Goal: Information Seeking & Learning: Learn about a topic

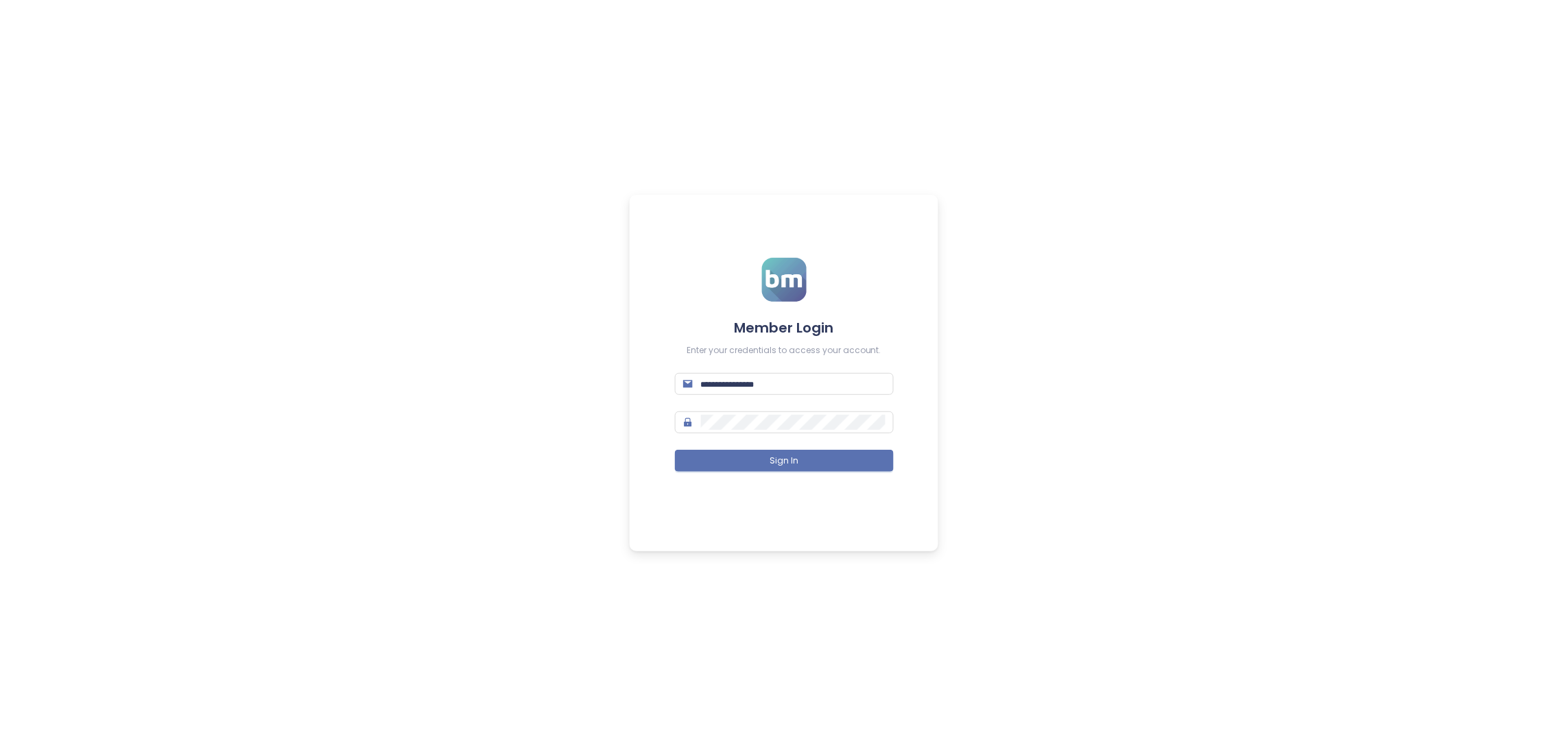
click at [1298, 278] on div "Member Login Enter your credentials to access your account. Sign In" at bounding box center [784, 373] width 1568 height 746
click at [767, 391] on body "Member Login Enter your credentials to access your account. Sign In" at bounding box center [784, 373] width 1568 height 746
paste input "**********"
type input "**********"
click at [675, 449] on button "Sign In" at bounding box center [784, 460] width 219 height 22
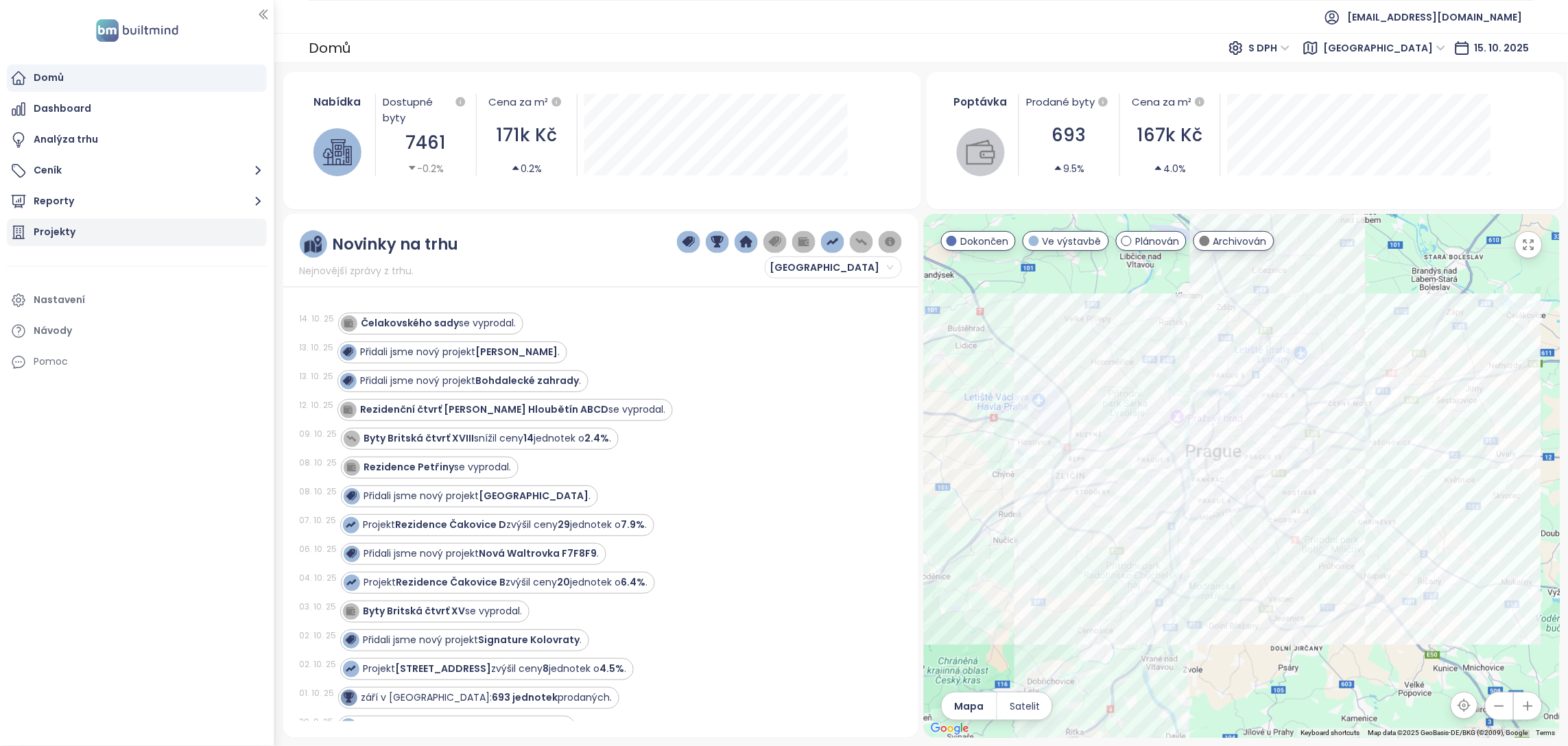
click at [158, 228] on div "Projekty" at bounding box center [136, 232] width 260 height 27
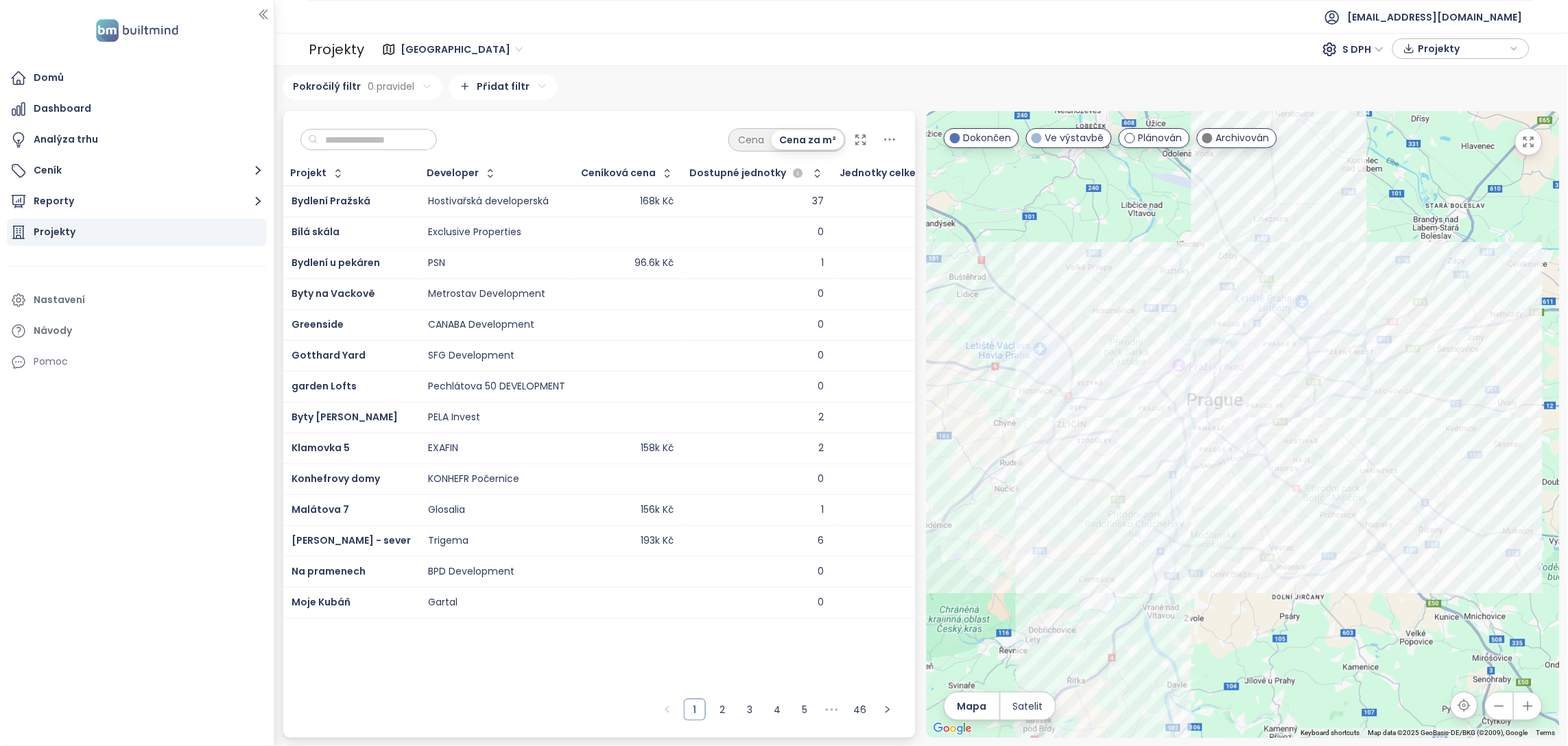
click at [368, 136] on input "text" at bounding box center [374, 140] width 111 height 21
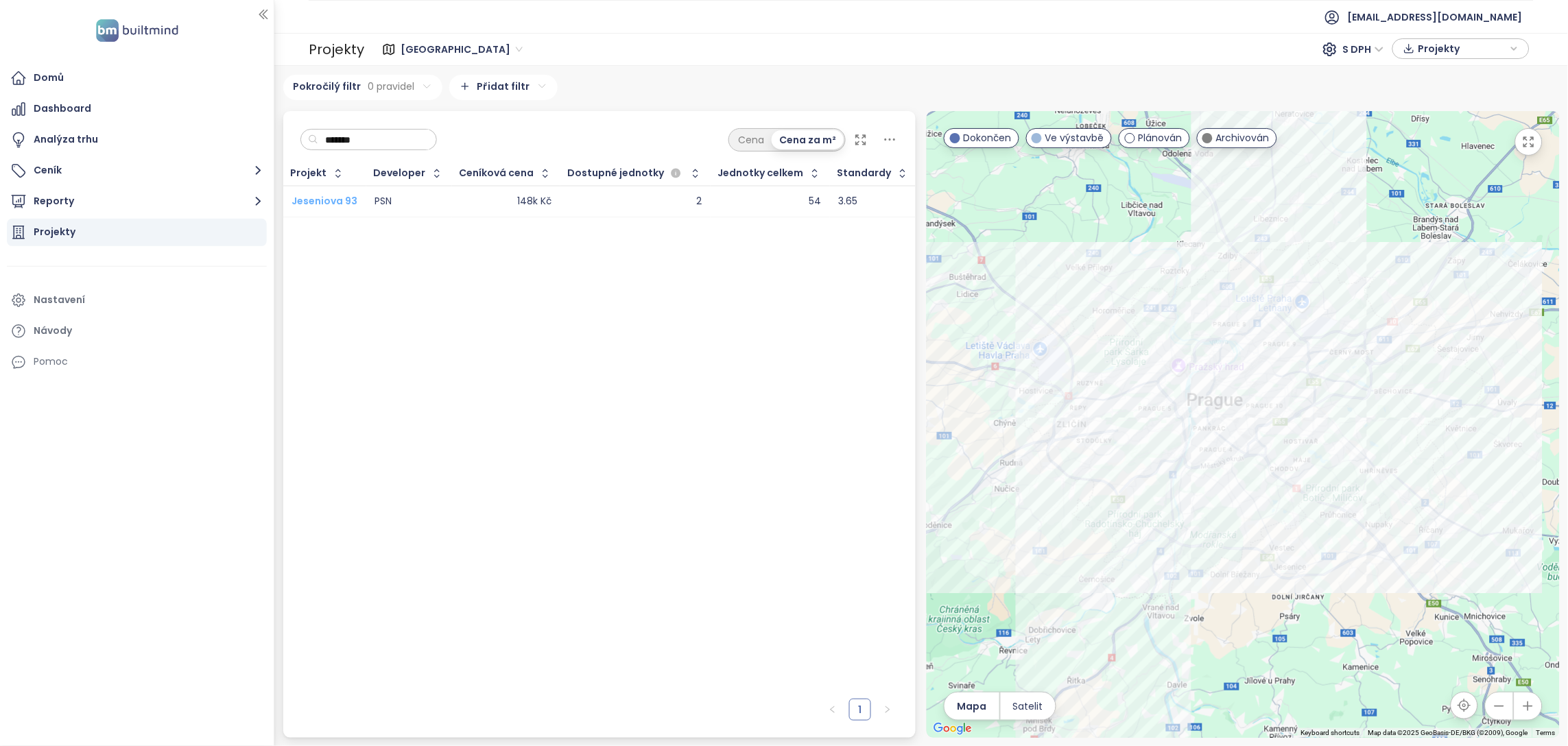
type input "*******"
click at [336, 194] on span "Jeseniova 93" at bounding box center [325, 201] width 66 height 14
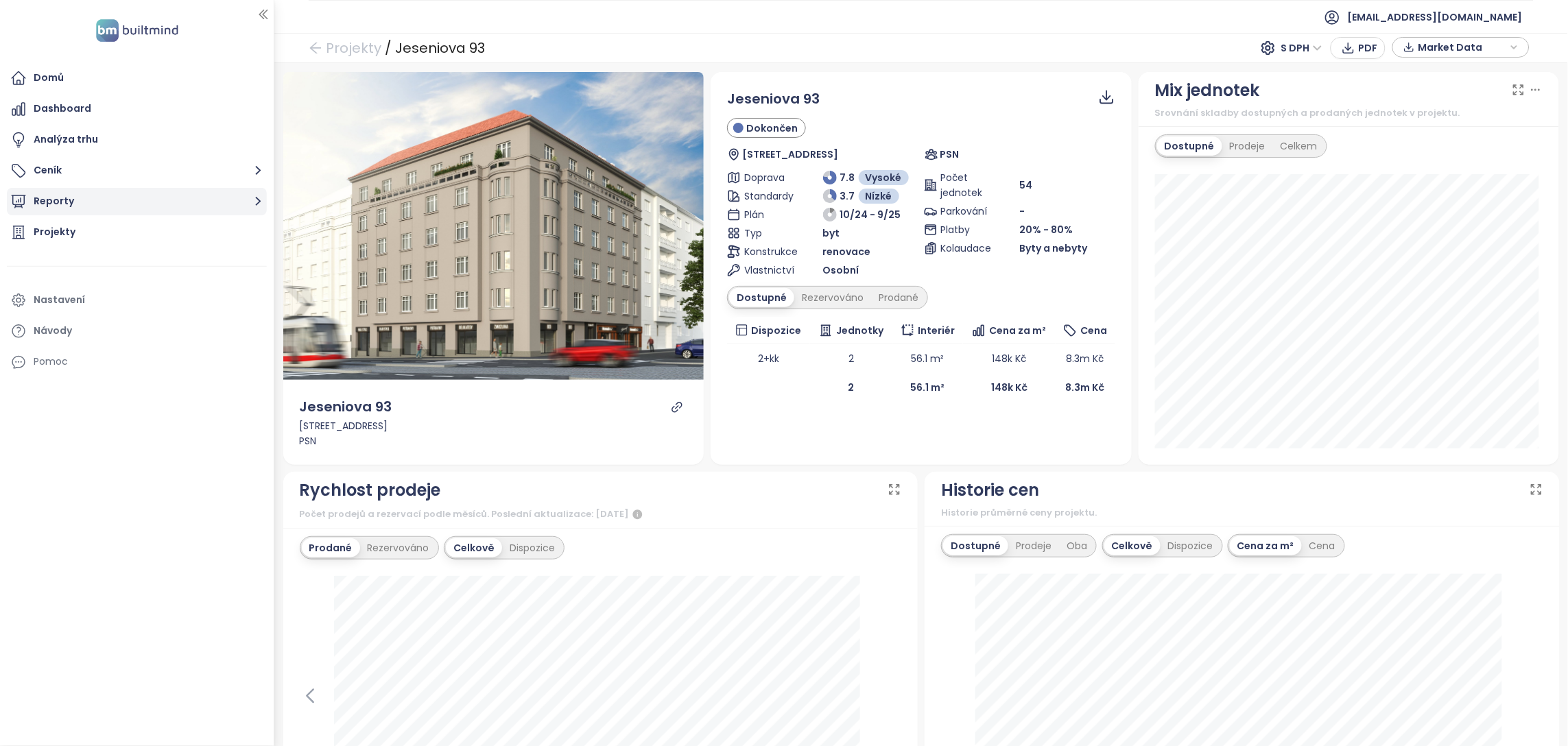
click at [35, 206] on button "Reporty" at bounding box center [136, 201] width 260 height 27
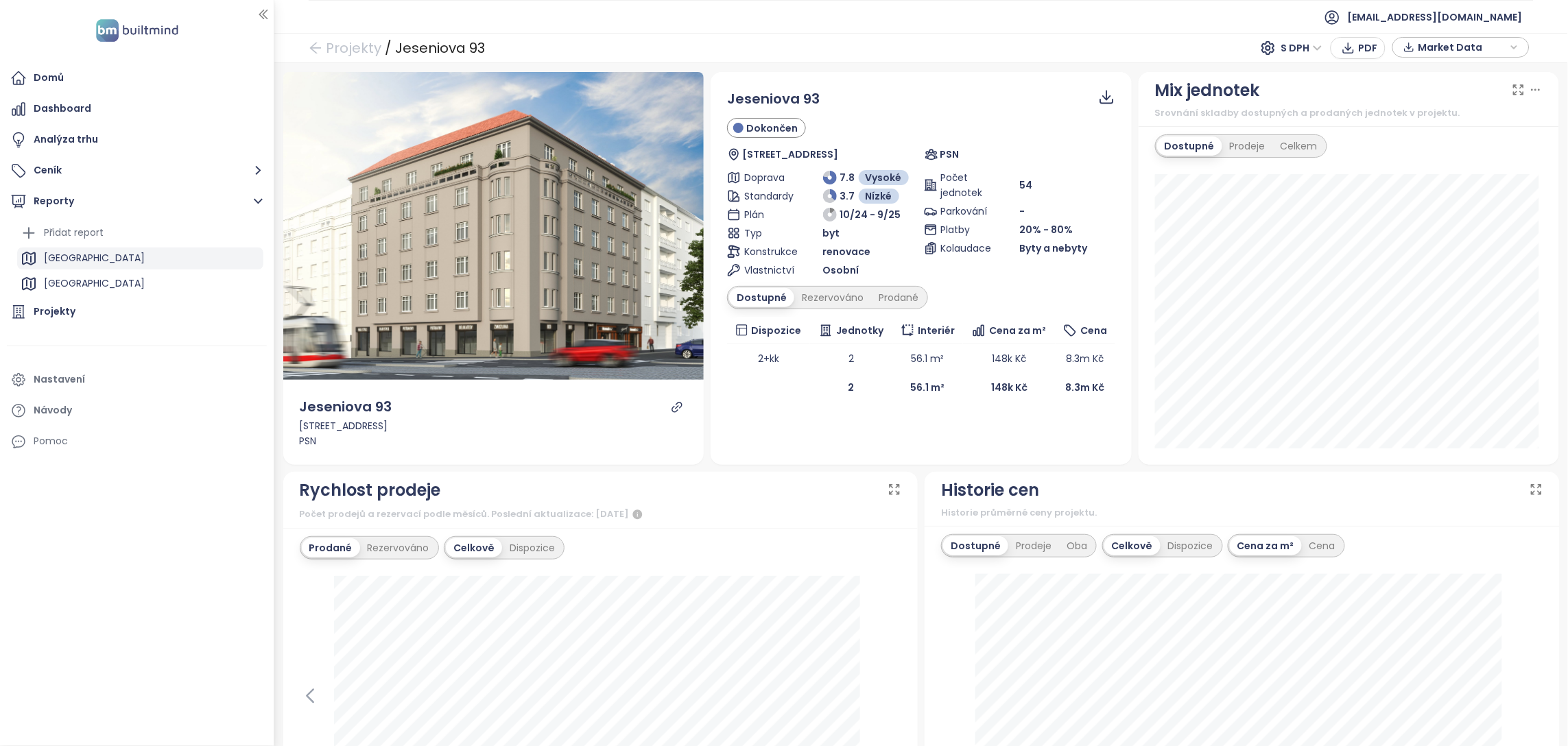
click at [69, 249] on div "[GEOGRAPHIC_DATA]" at bounding box center [94, 258] width 101 height 17
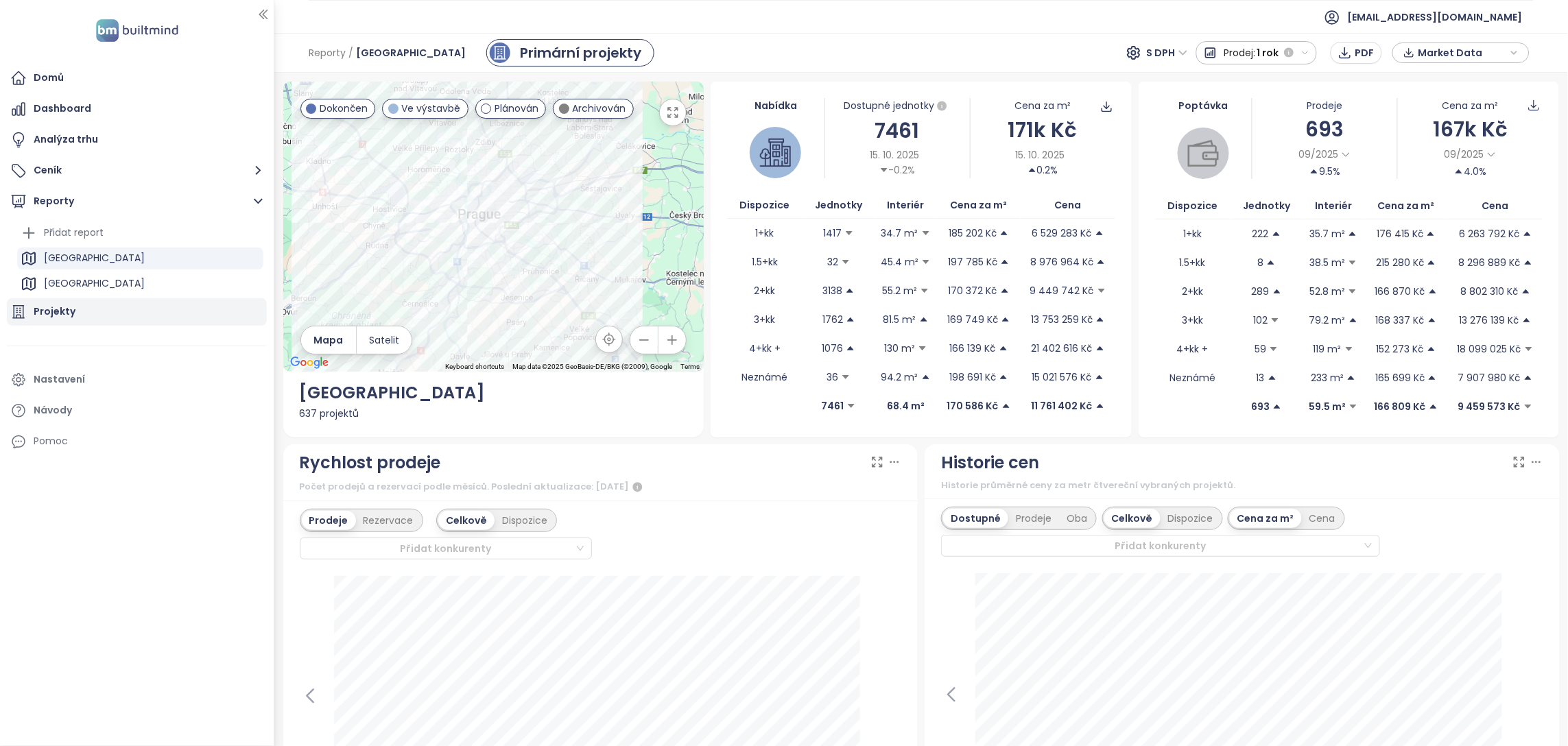
click at [63, 312] on div "Projekty" at bounding box center [55, 311] width 42 height 17
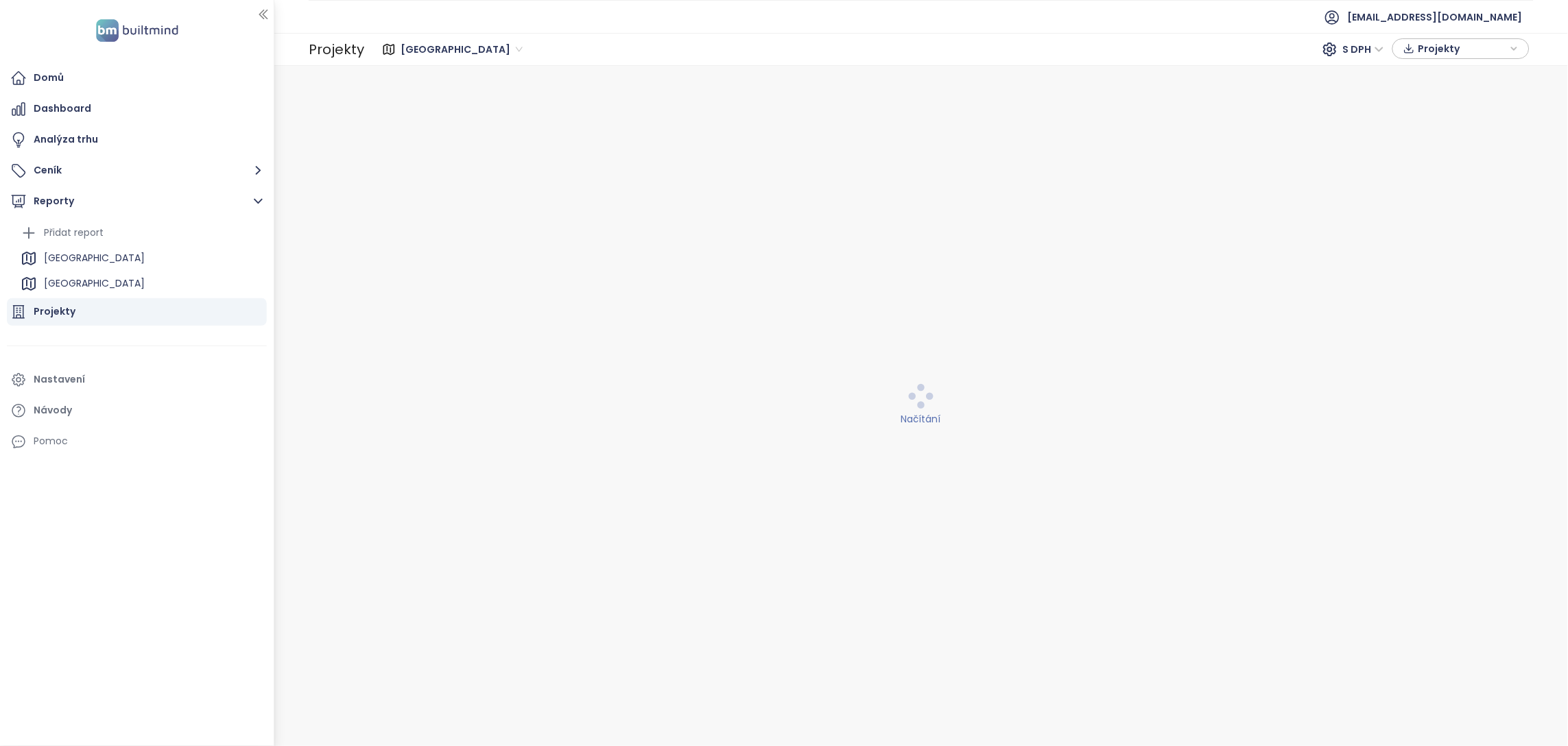
click at [63, 366] on div "Nastavení" at bounding box center [136, 379] width 260 height 27
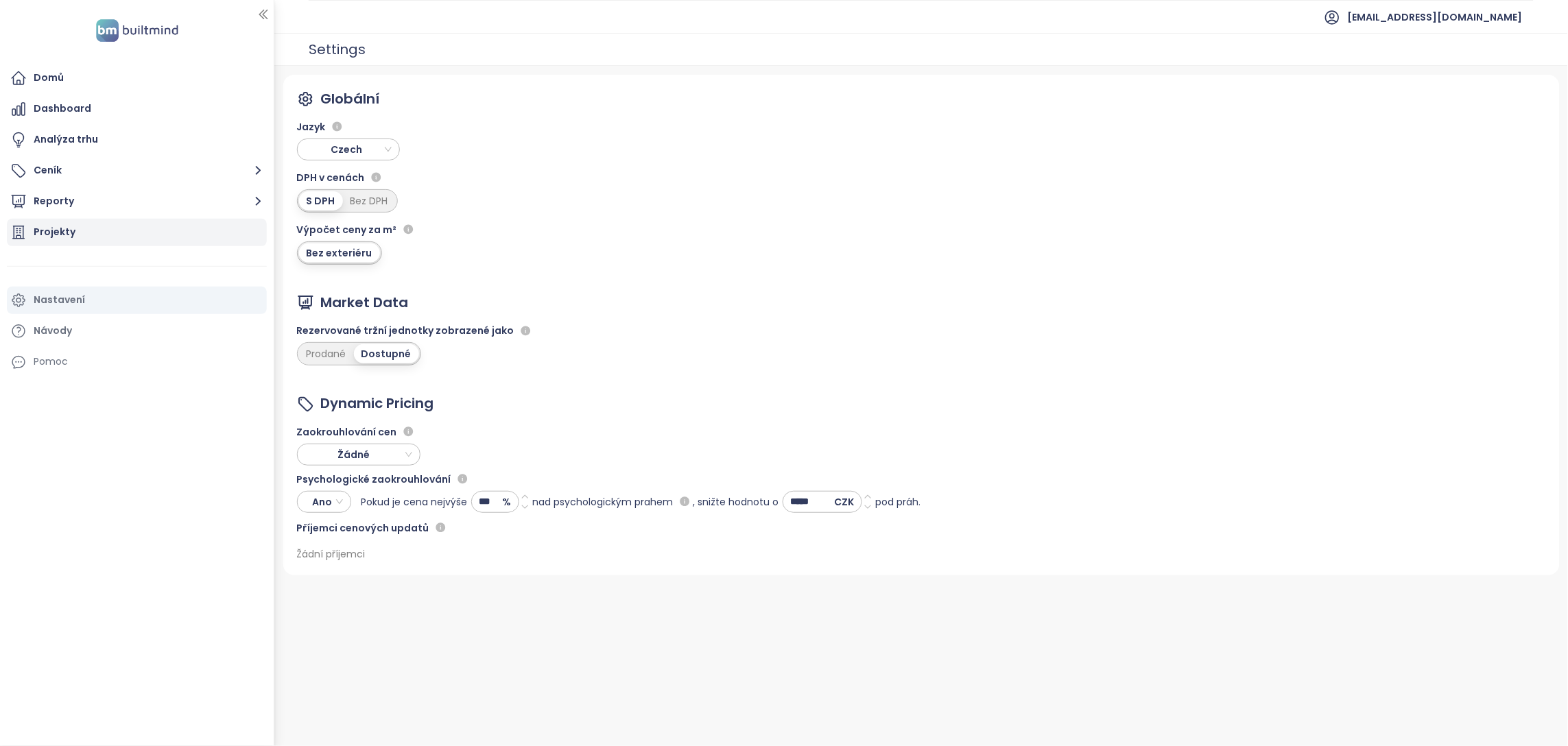
click at [67, 224] on div "Projekty" at bounding box center [55, 232] width 42 height 17
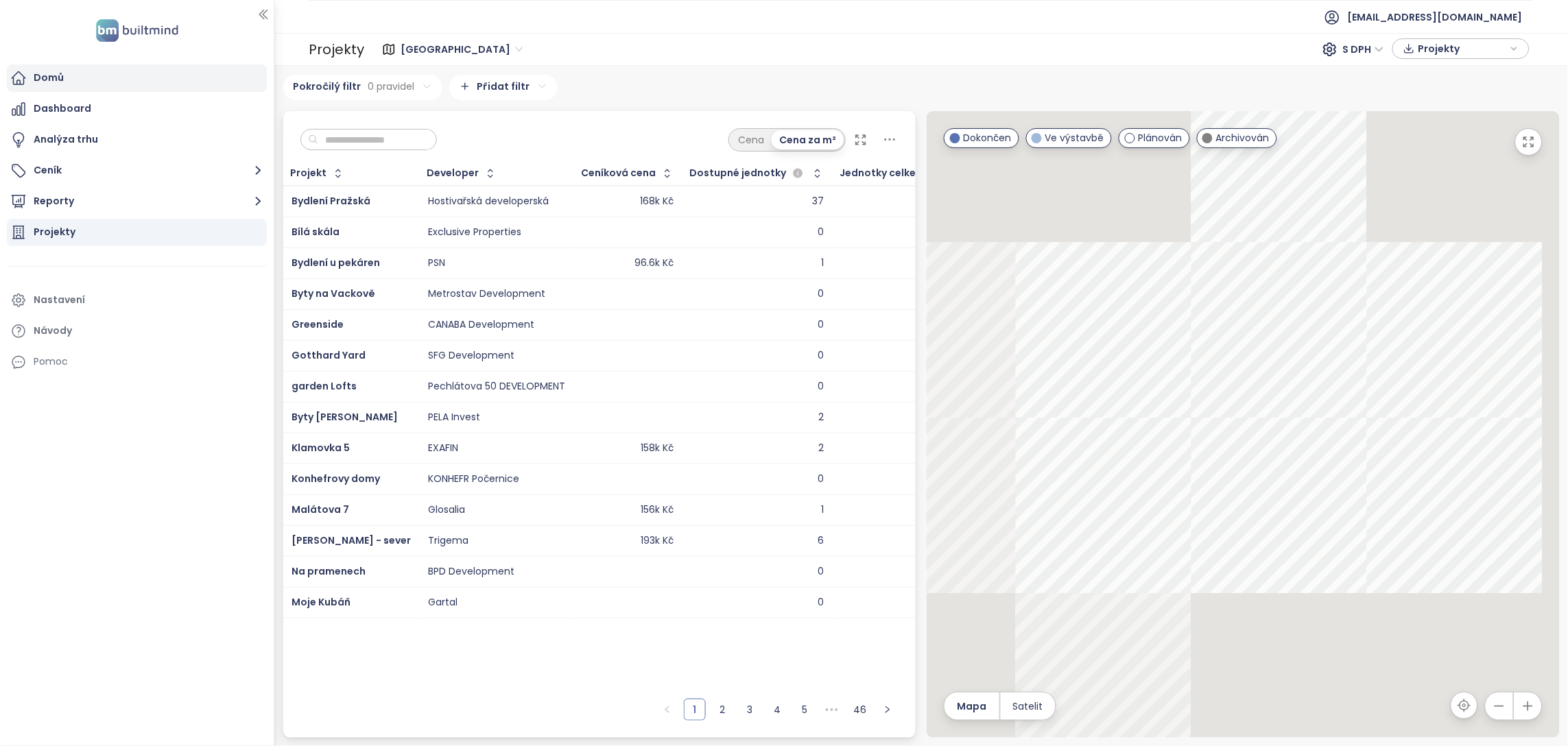
click at [81, 67] on div "Domů" at bounding box center [136, 78] width 260 height 27
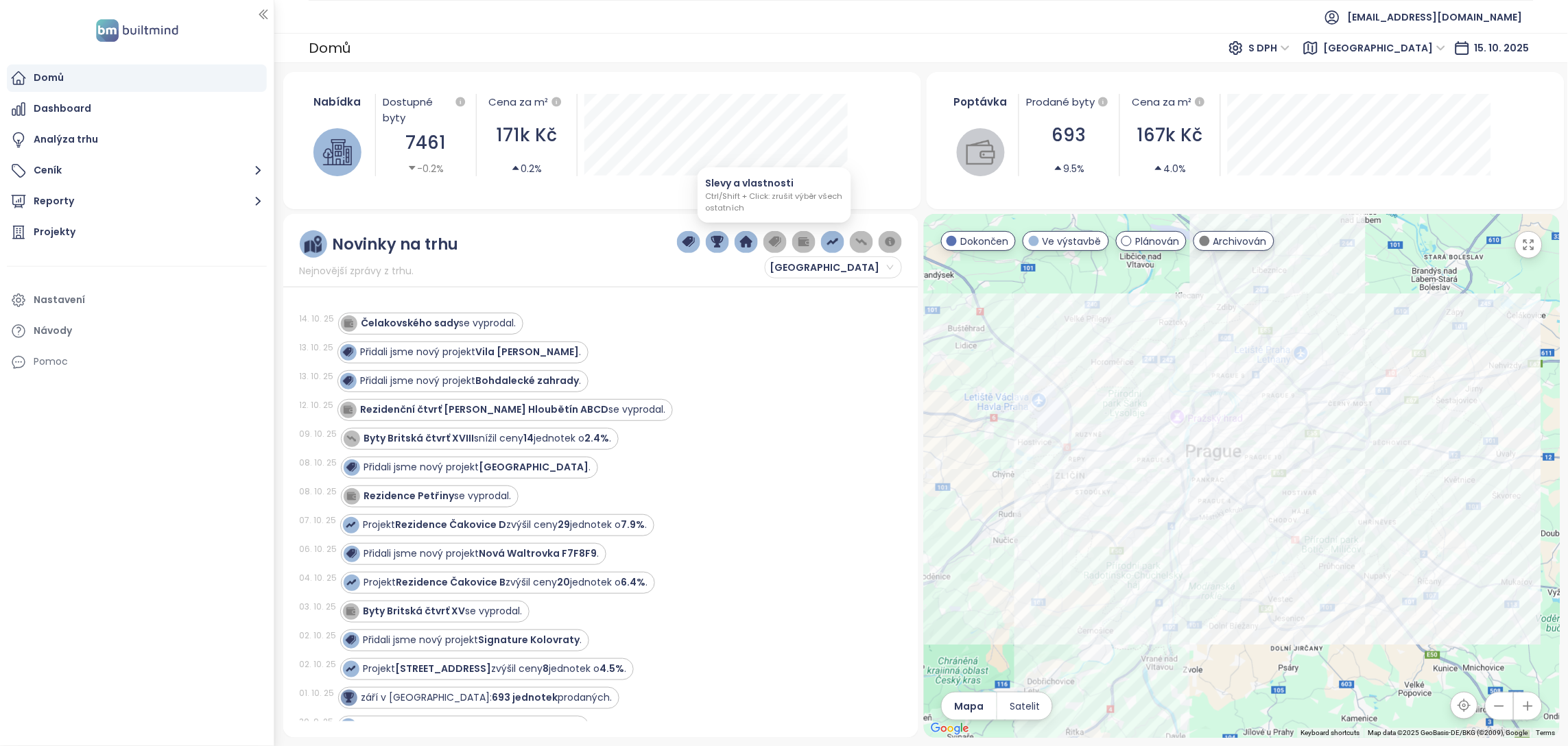
click at [779, 242] on img "button" at bounding box center [774, 242] width 12 height 12
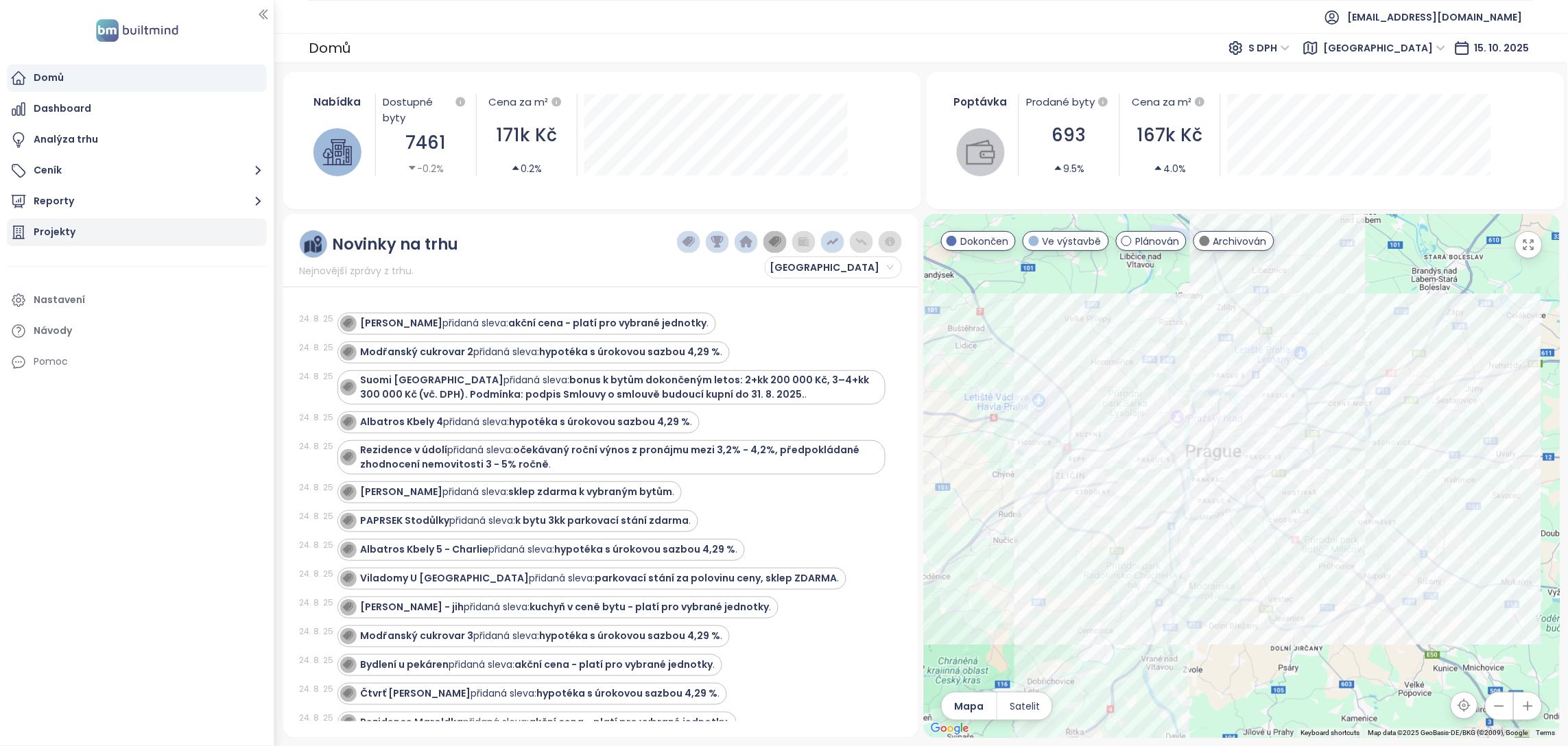
click at [102, 239] on div "Projekty" at bounding box center [136, 232] width 260 height 27
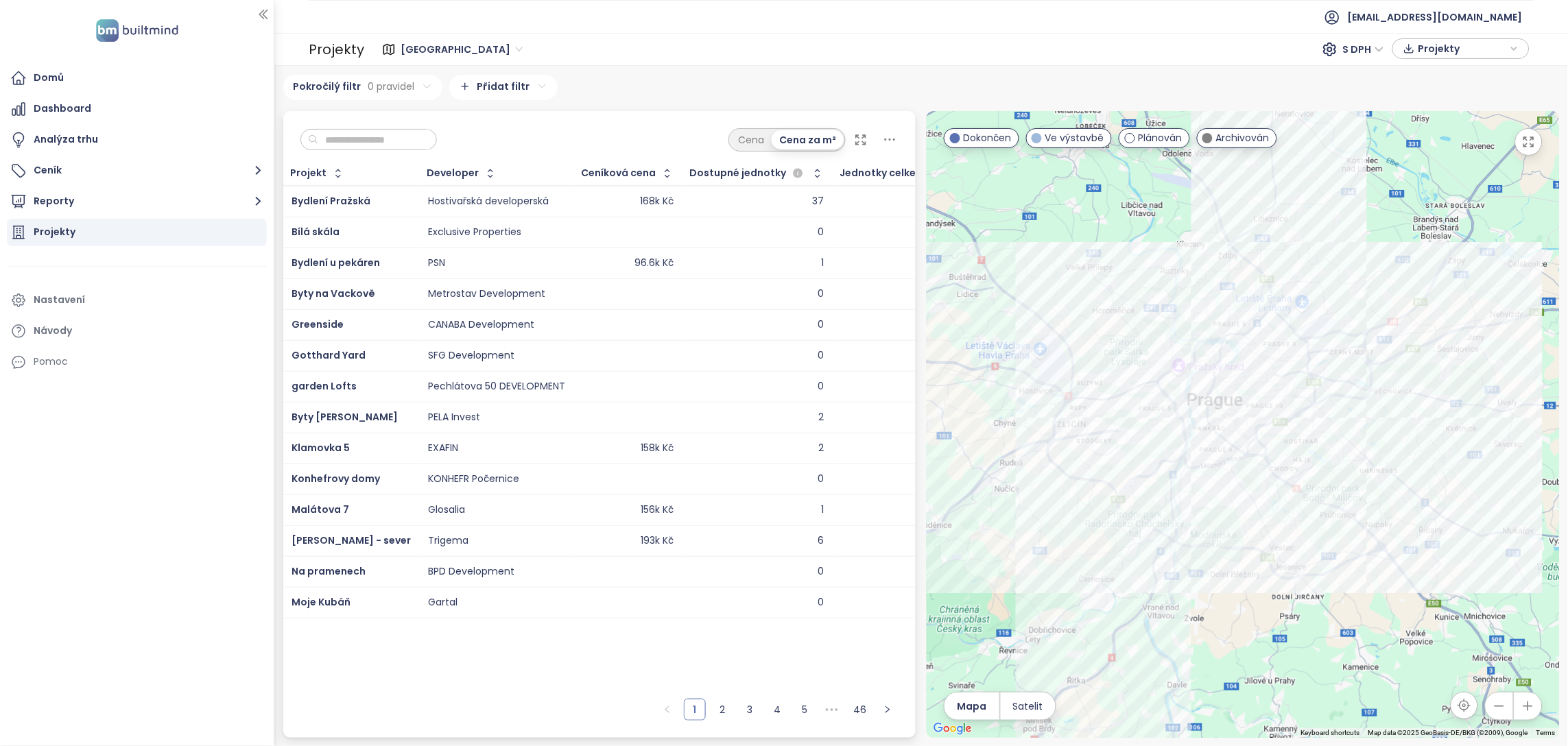
click at [365, 133] on input "text" at bounding box center [374, 140] width 111 height 21
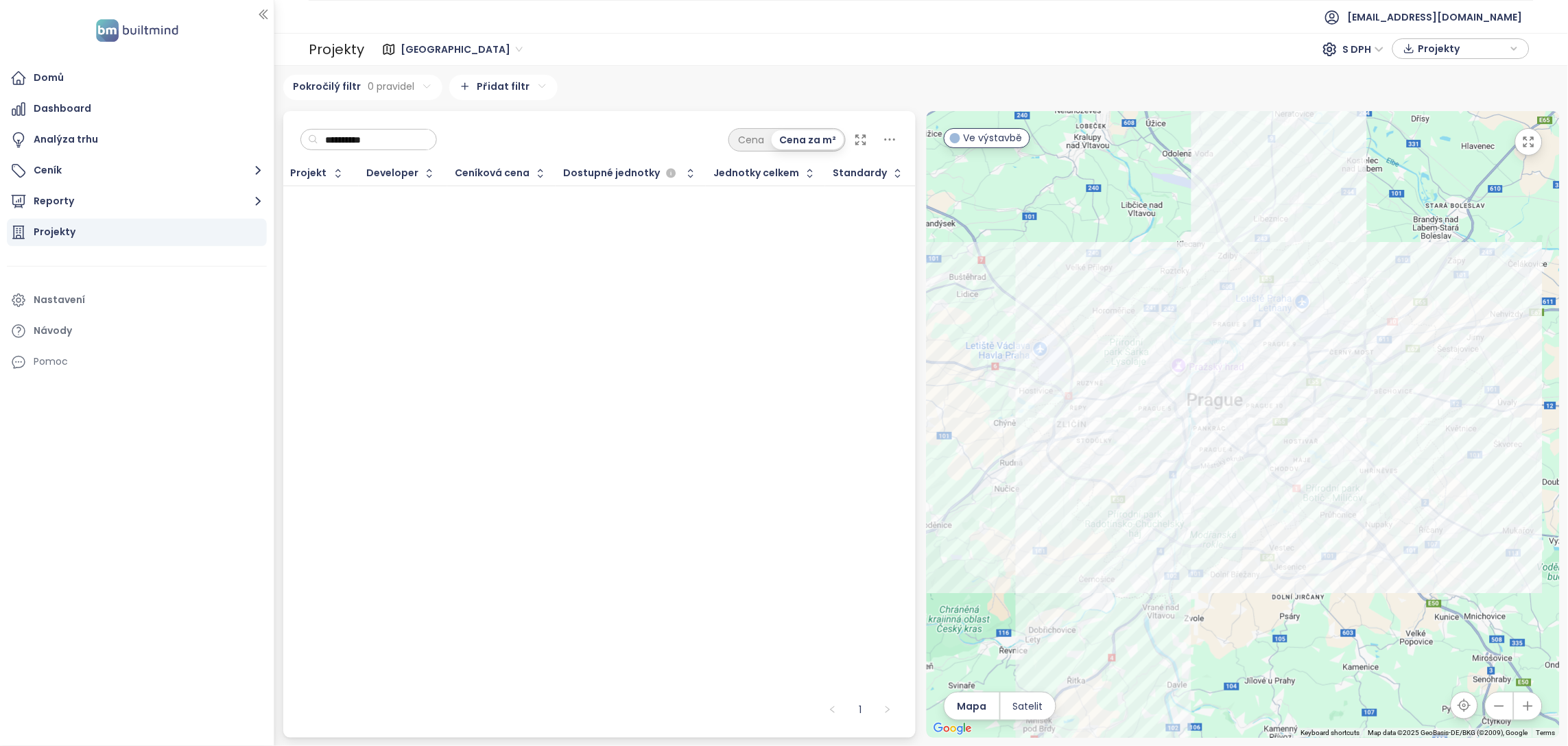
click at [410, 141] on input "**********" at bounding box center [374, 140] width 111 height 21
type input "*"
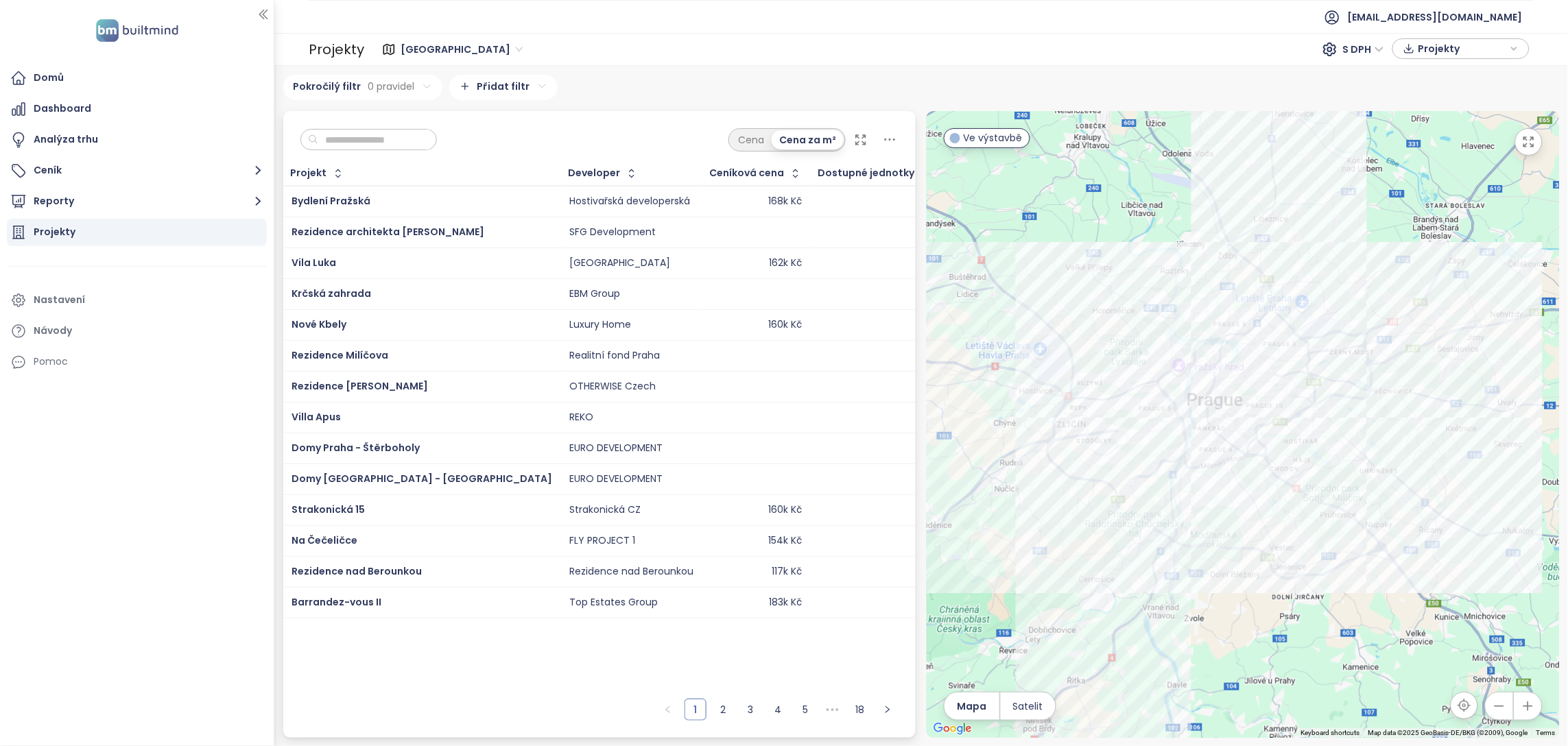
click at [390, 142] on input "text" at bounding box center [374, 140] width 111 height 21
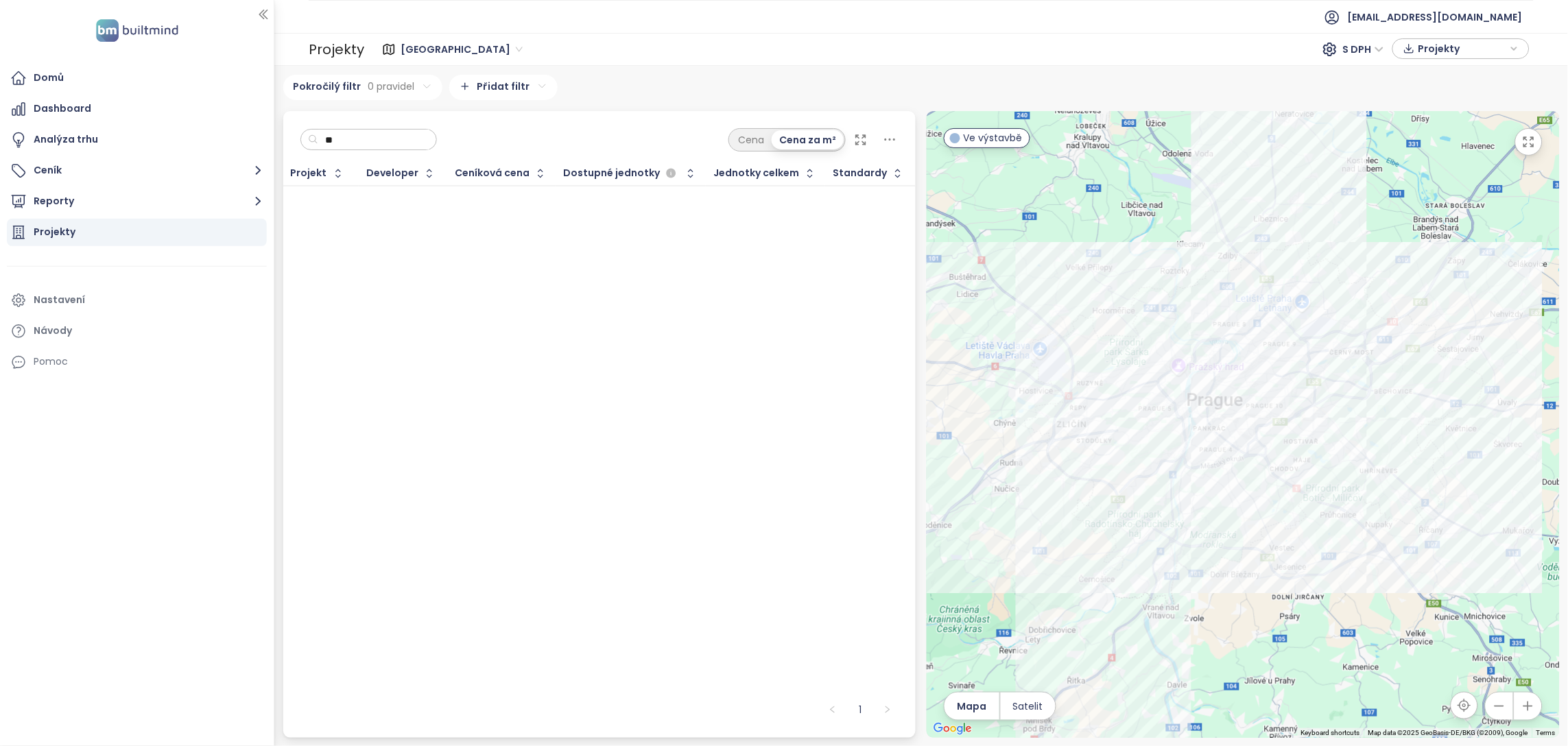
type input "*"
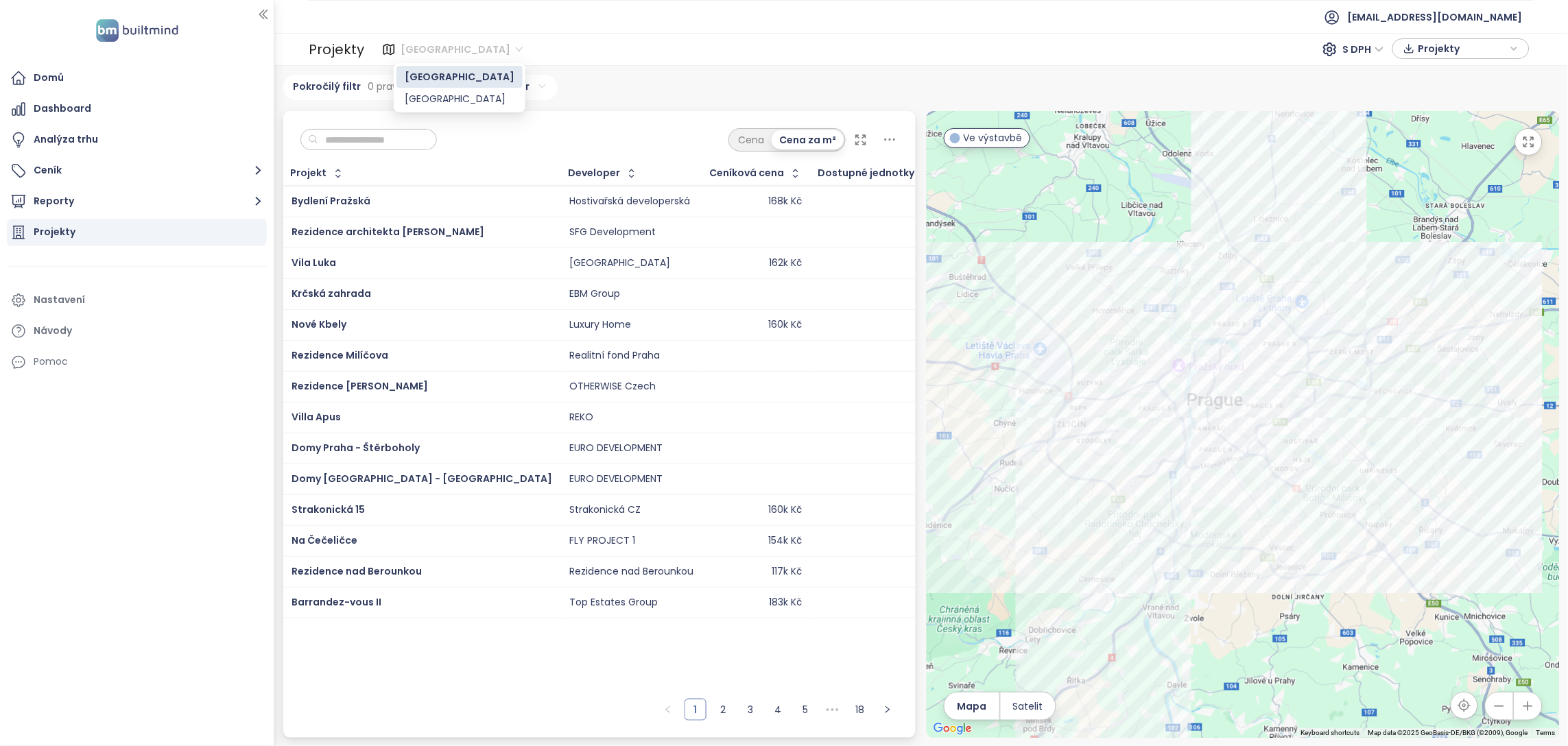
click at [398, 52] on div "[GEOGRAPHIC_DATA]" at bounding box center [464, 49] width 136 height 22
click at [413, 44] on span "[GEOGRAPHIC_DATA]" at bounding box center [462, 49] width 122 height 21
click at [405, 143] on input "text" at bounding box center [374, 140] width 111 height 21
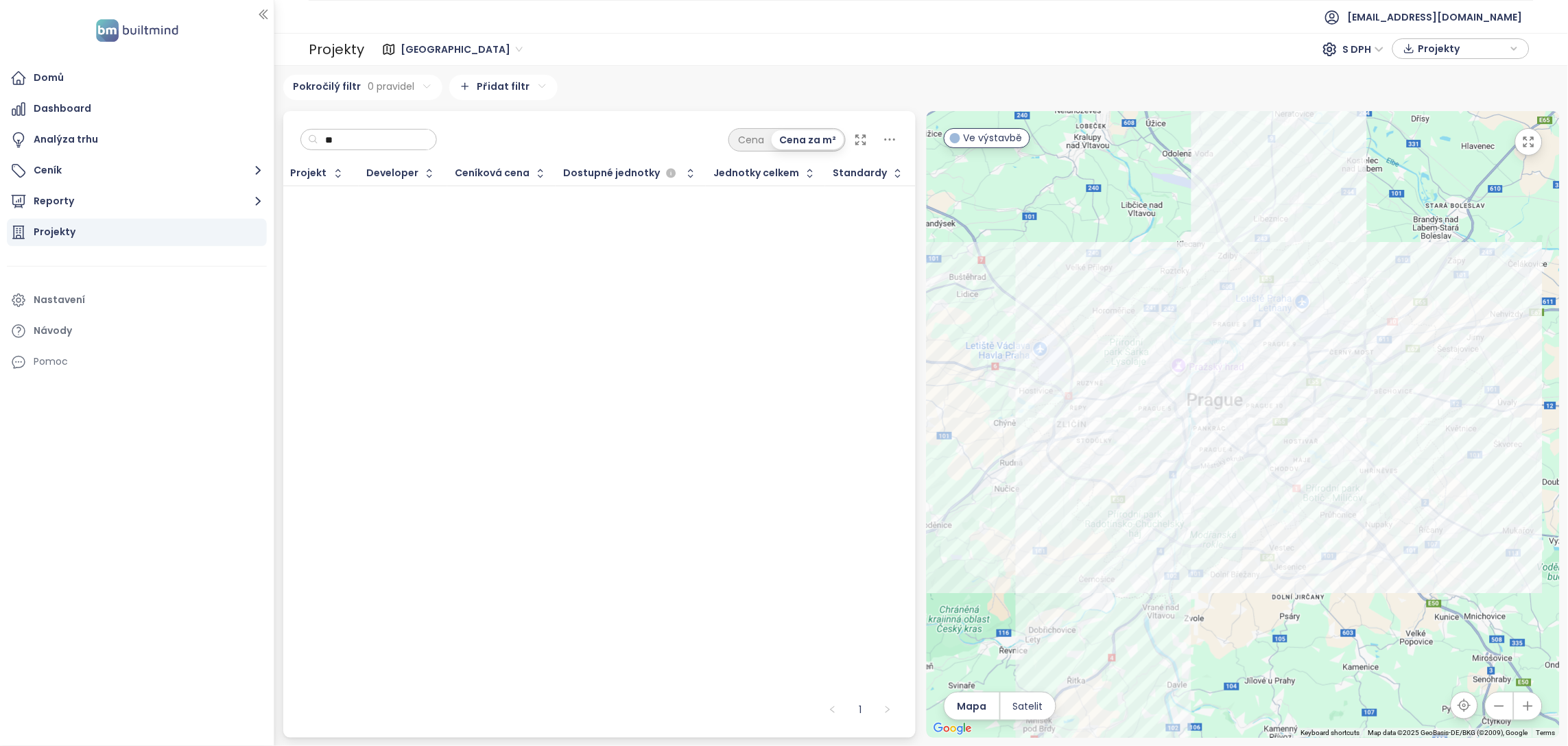
type input "*"
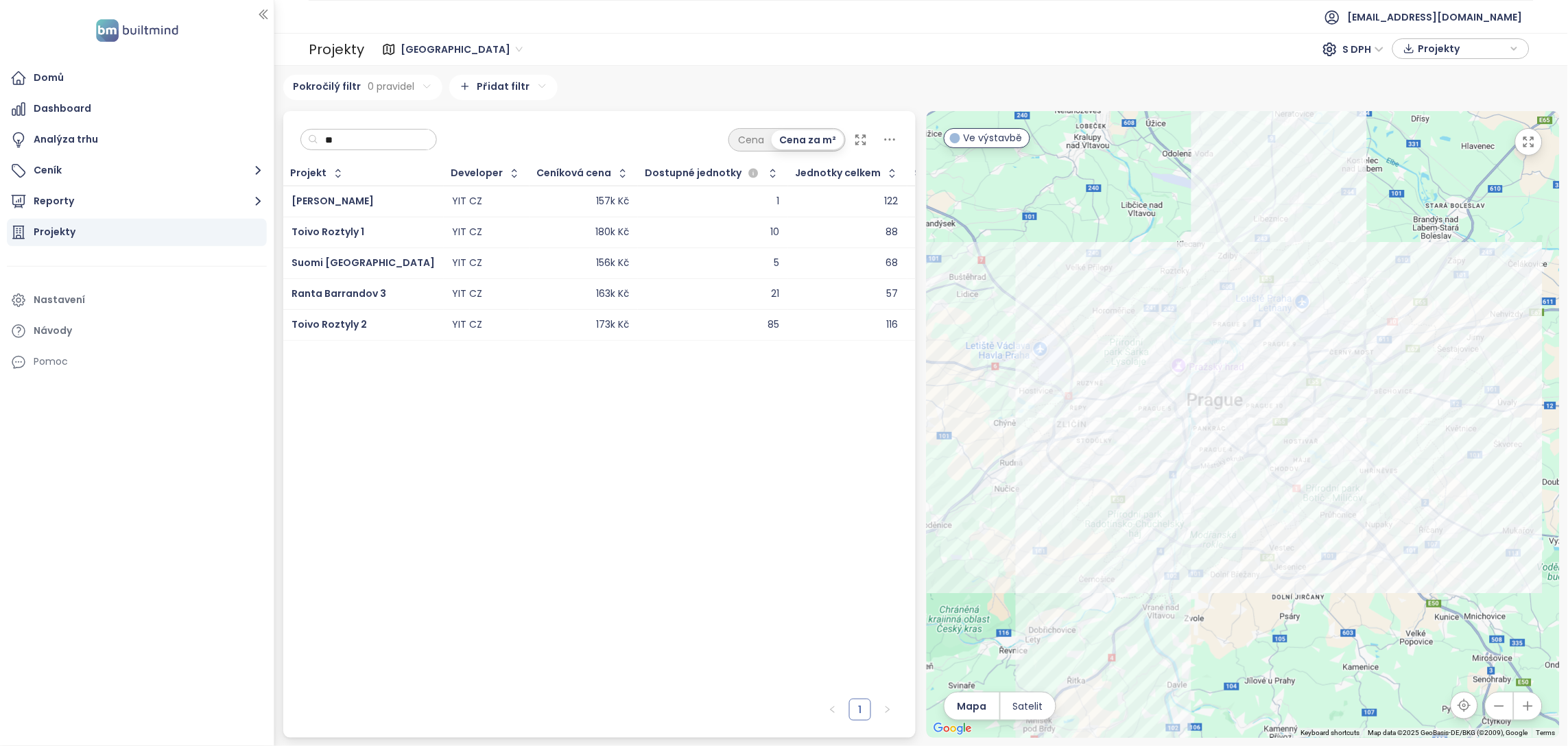
type input "*"
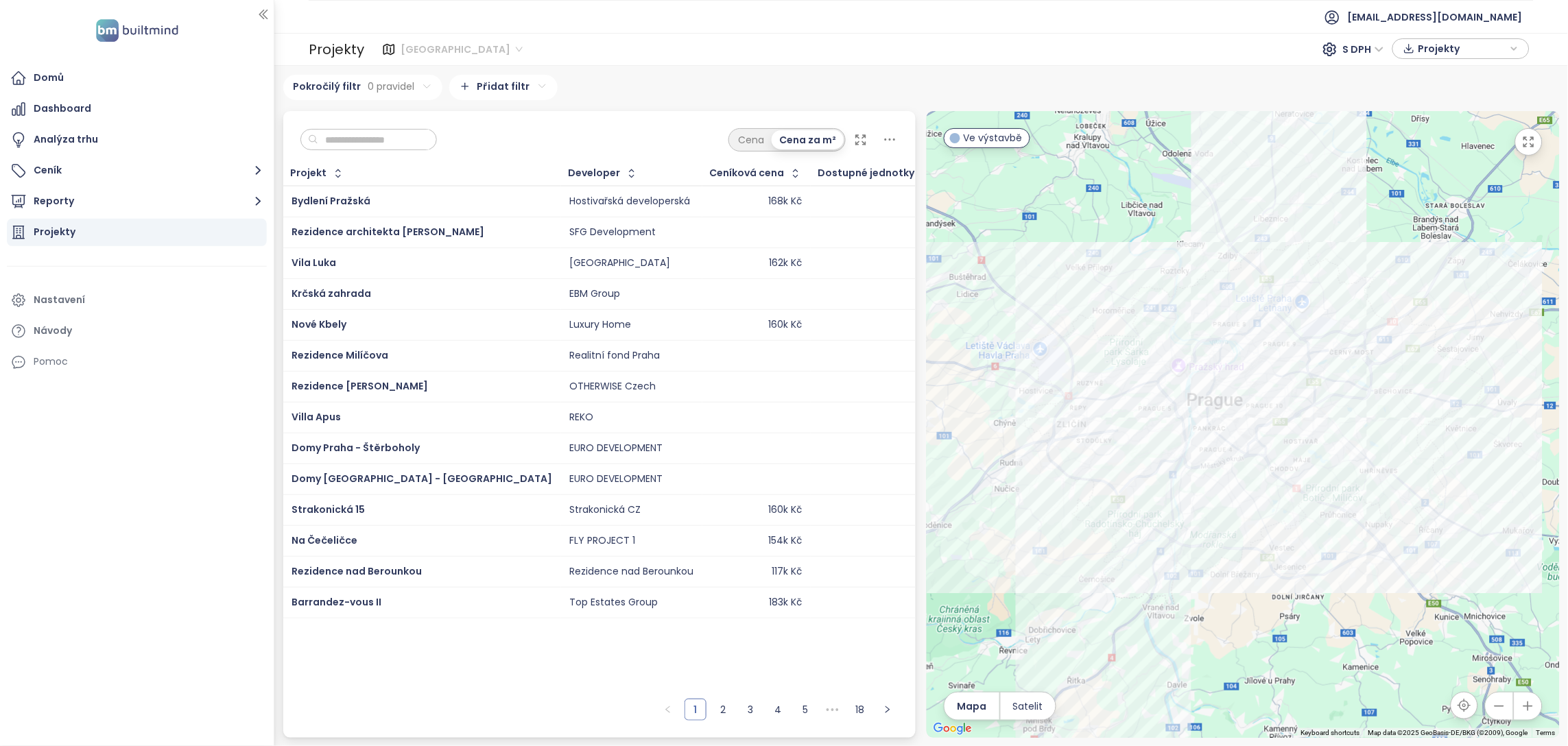
click at [412, 43] on span "[GEOGRAPHIC_DATA]" at bounding box center [462, 49] width 122 height 21
click at [425, 98] on div "[GEOGRAPHIC_DATA]" at bounding box center [460, 98] width 110 height 15
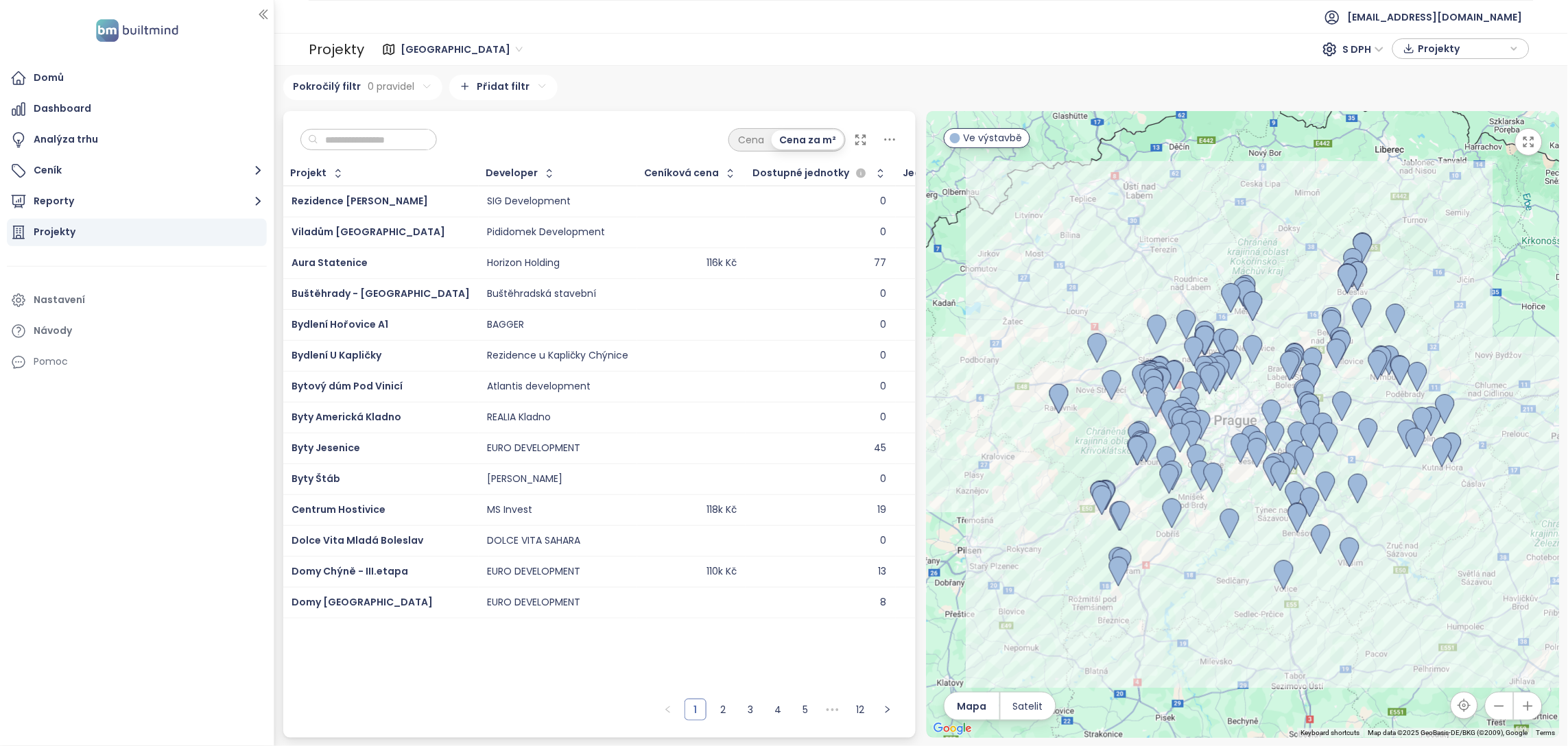
click at [436, 50] on span "[GEOGRAPHIC_DATA]" at bounding box center [462, 49] width 122 height 21
click at [430, 71] on div "[GEOGRAPHIC_DATA]" at bounding box center [460, 77] width 110 height 15
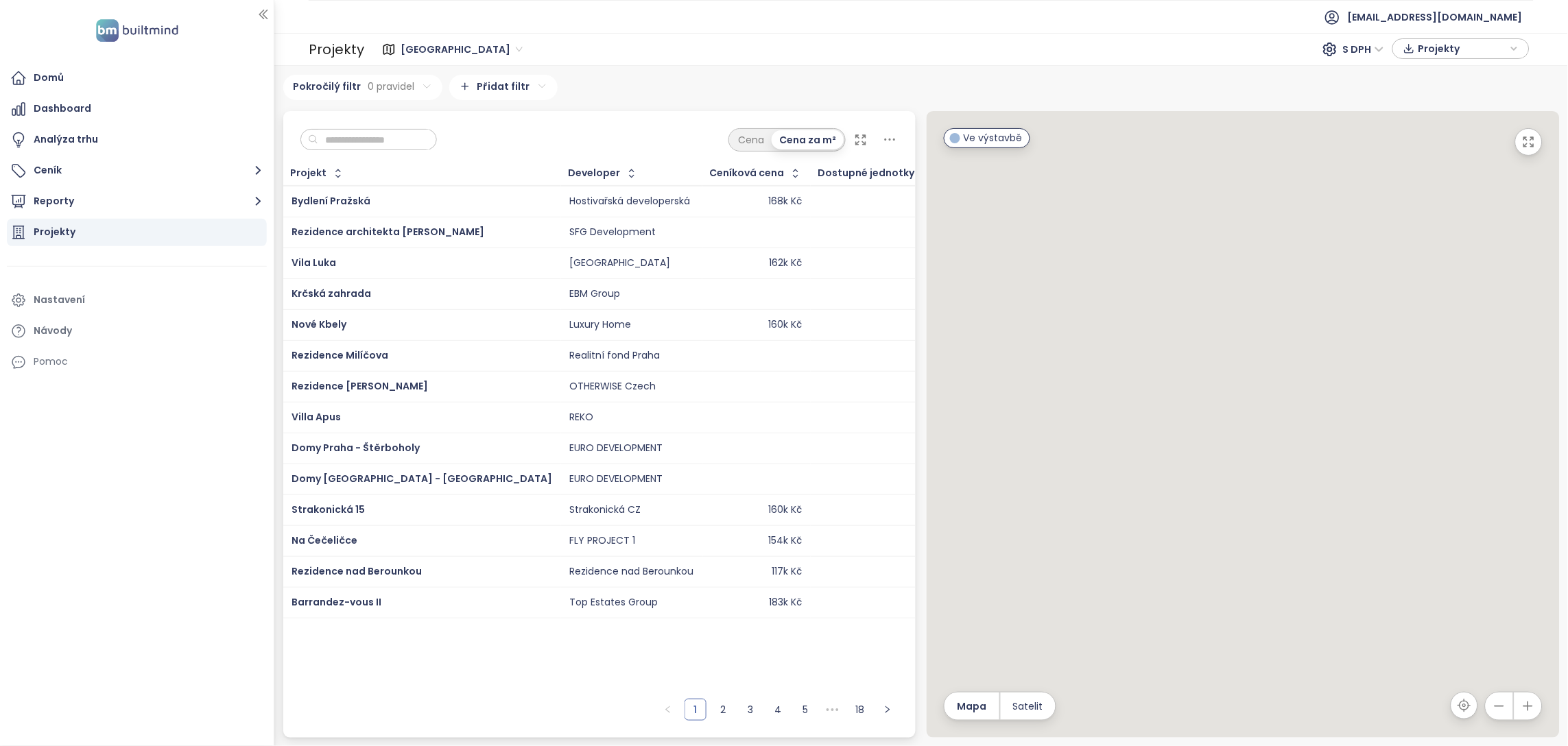
click at [410, 141] on input "text" at bounding box center [374, 140] width 111 height 21
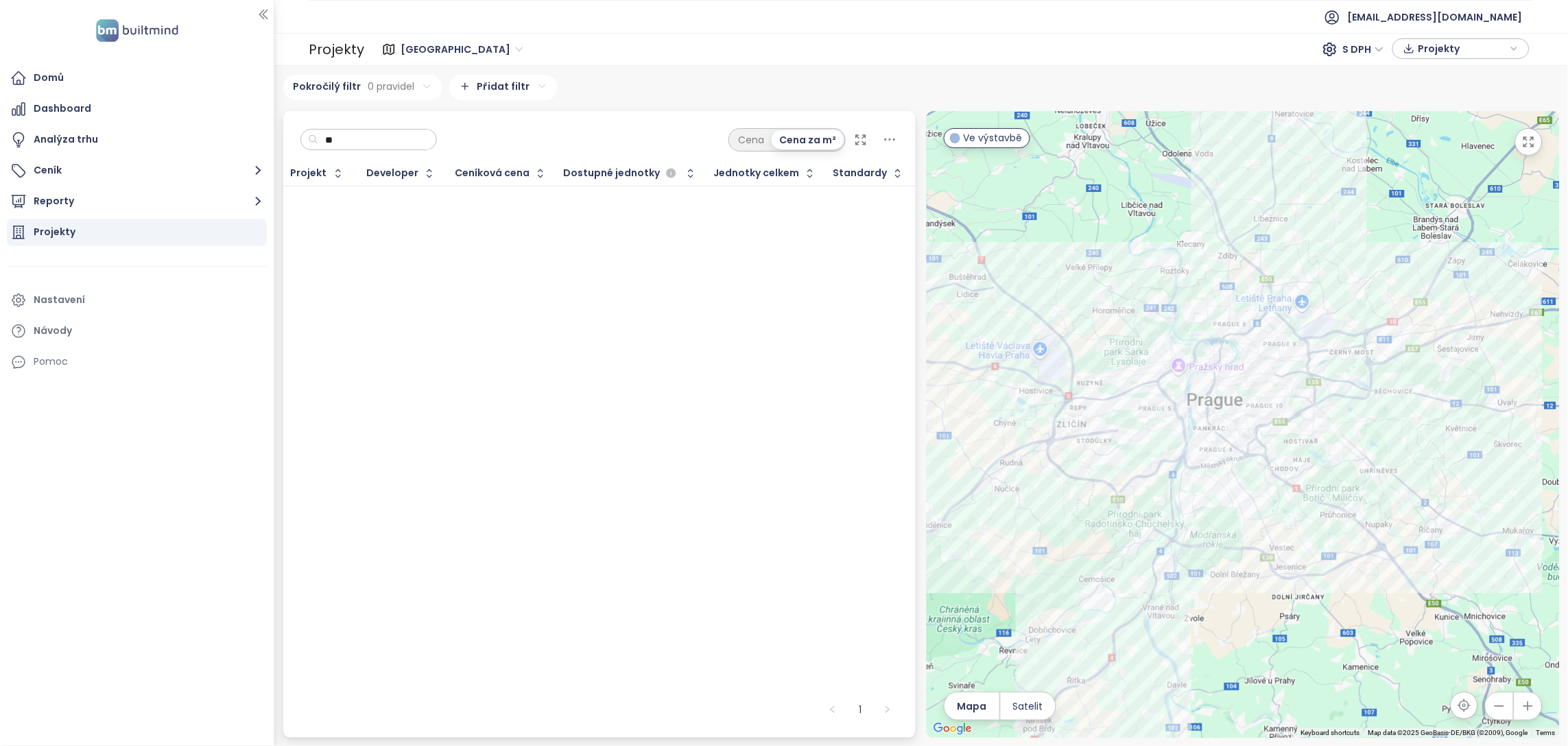
type input "*"
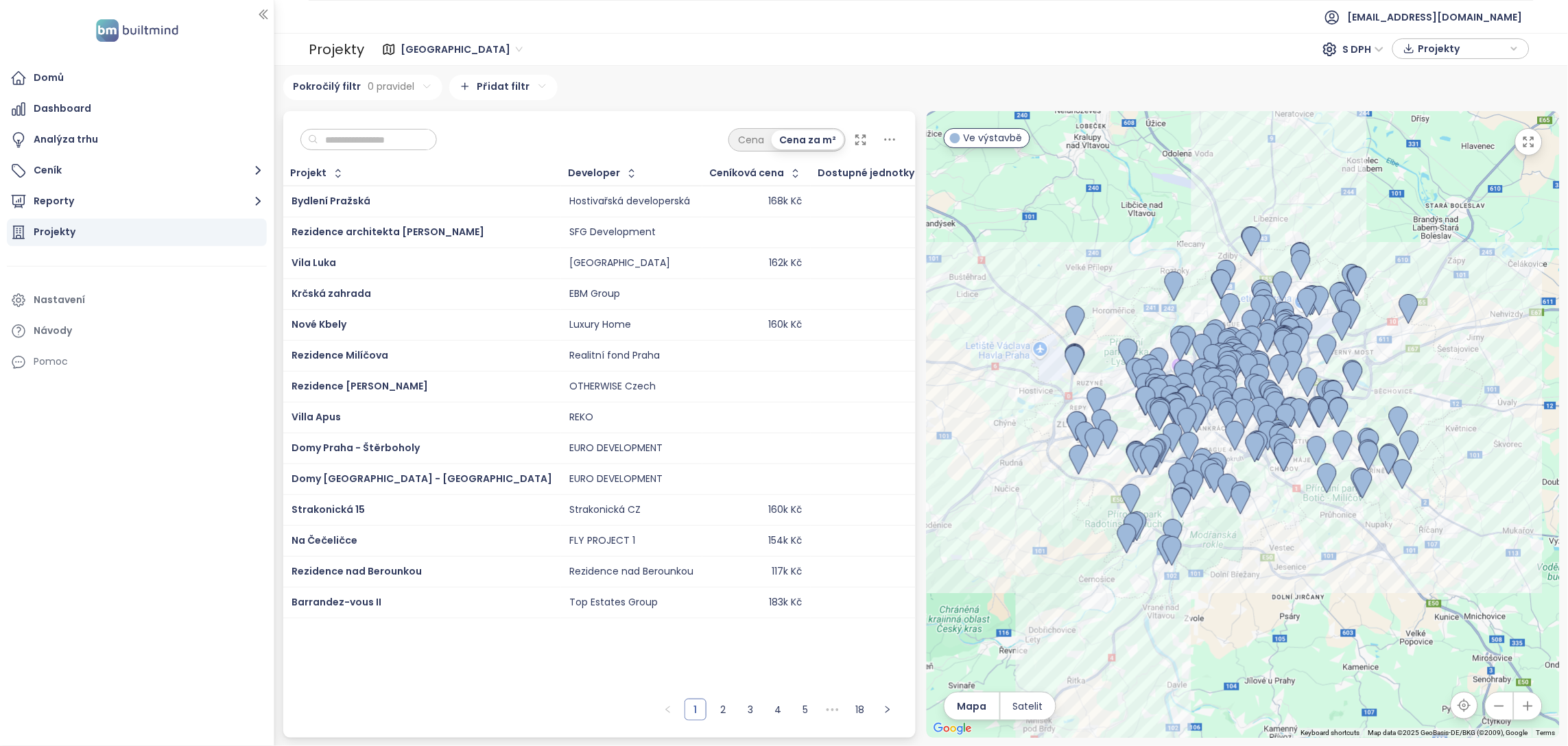
click at [175, 231] on div "Projekty" at bounding box center [136, 232] width 260 height 27
click at [1533, 147] on icon "button" at bounding box center [1529, 142] width 14 height 14
click at [111, 233] on div "Projekty" at bounding box center [136, 232] width 260 height 27
click at [57, 208] on button "Reporty" at bounding box center [136, 201] width 260 height 27
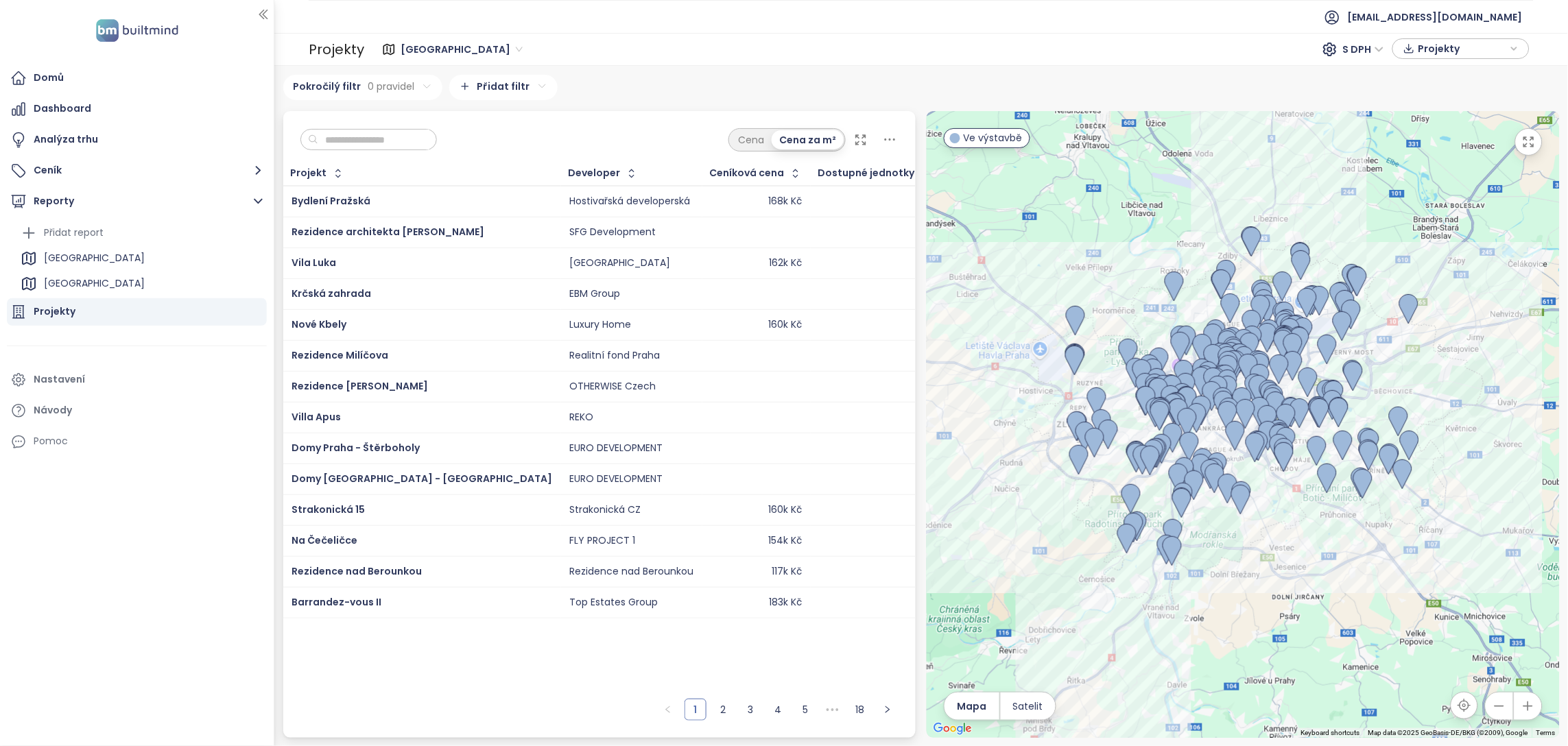
click at [492, 80] on html "Domů Dashboard Analýza trhu Ceník Reporty Přidat report [GEOGRAPHIC_DATA] kraj …" at bounding box center [784, 373] width 1568 height 746
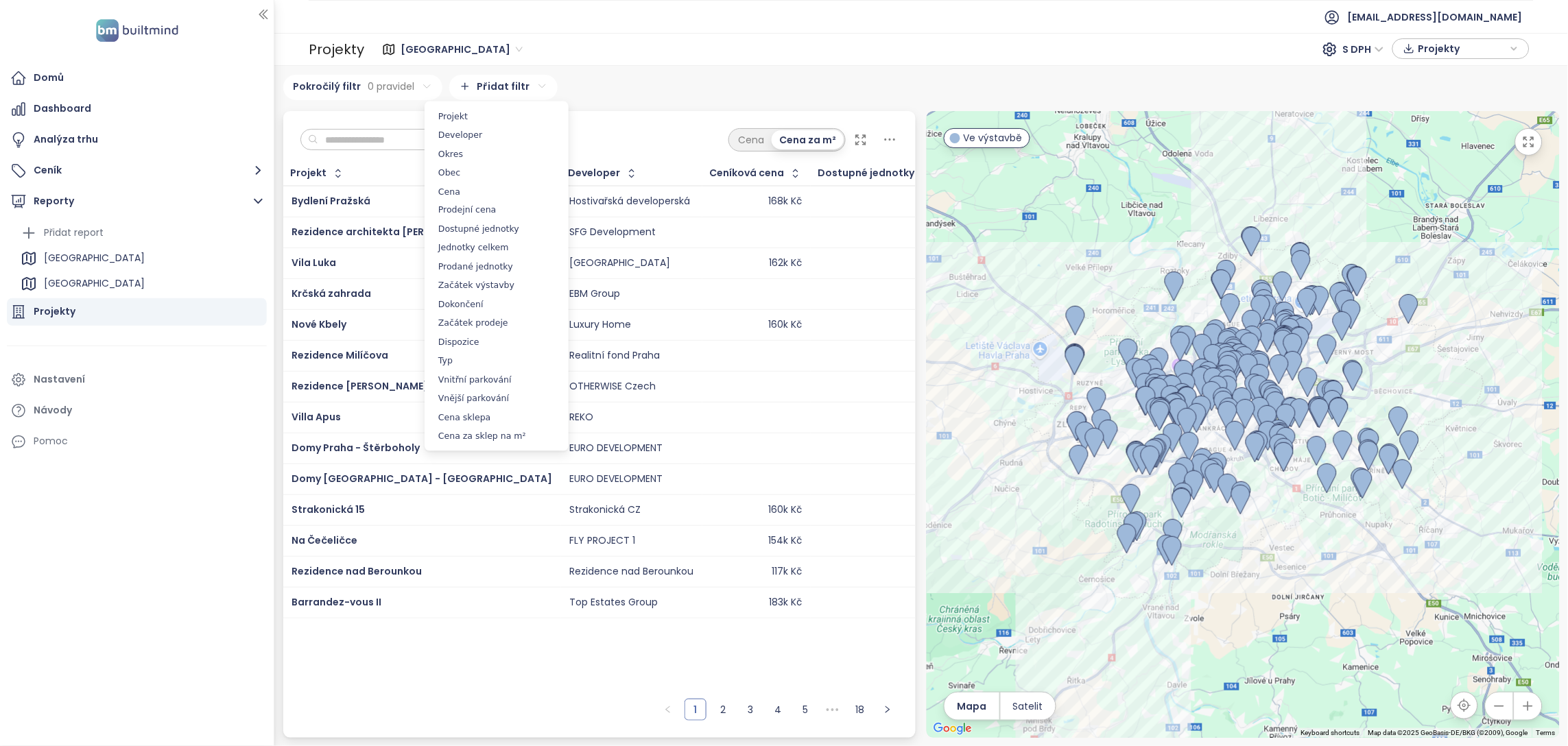
click at [492, 80] on html "Domů Dashboard Analýza trhu Ceník Reporty Přidat report [GEOGRAPHIC_DATA] kraj …" at bounding box center [784, 373] width 1568 height 746
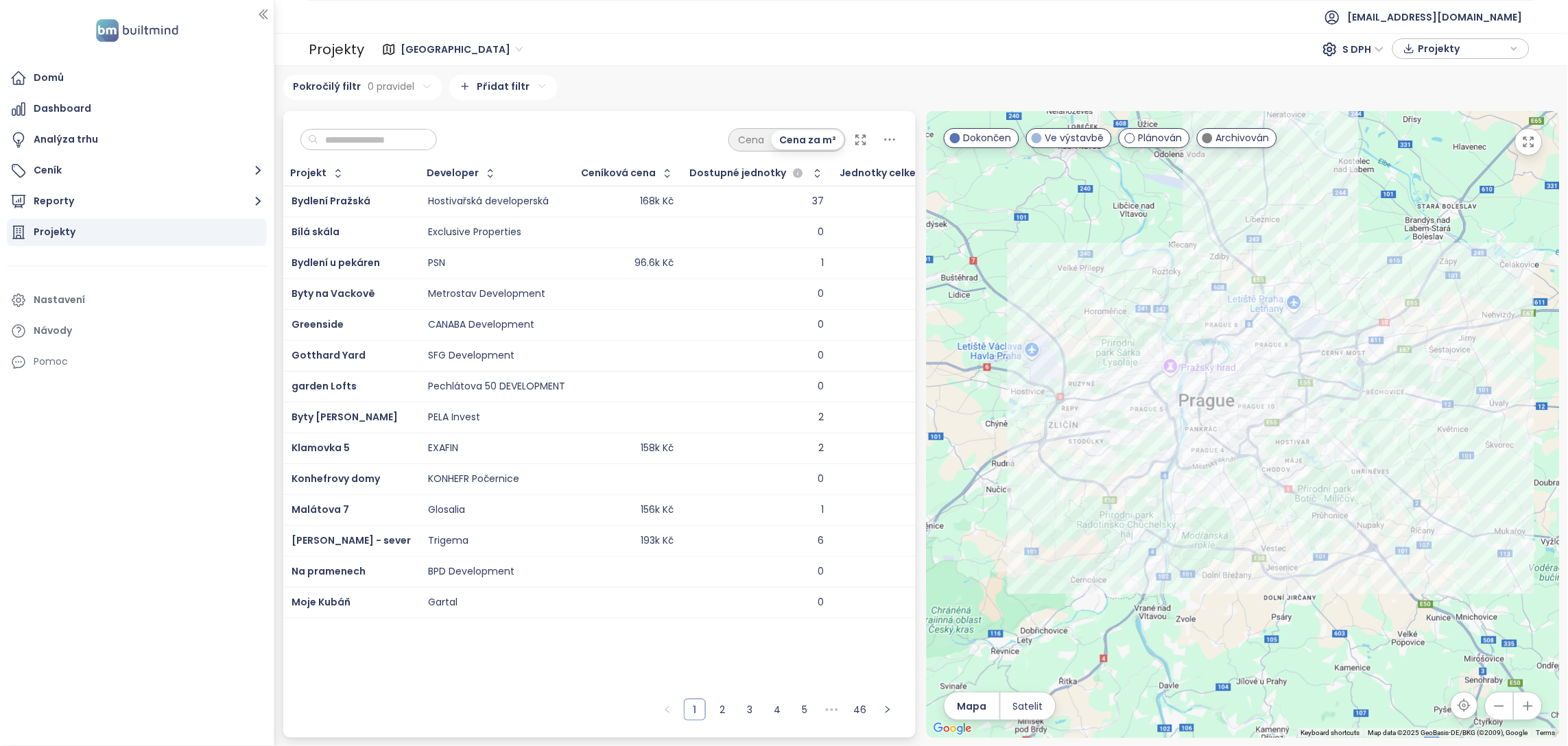
click at [423, 135] on input "text" at bounding box center [374, 140] width 111 height 21
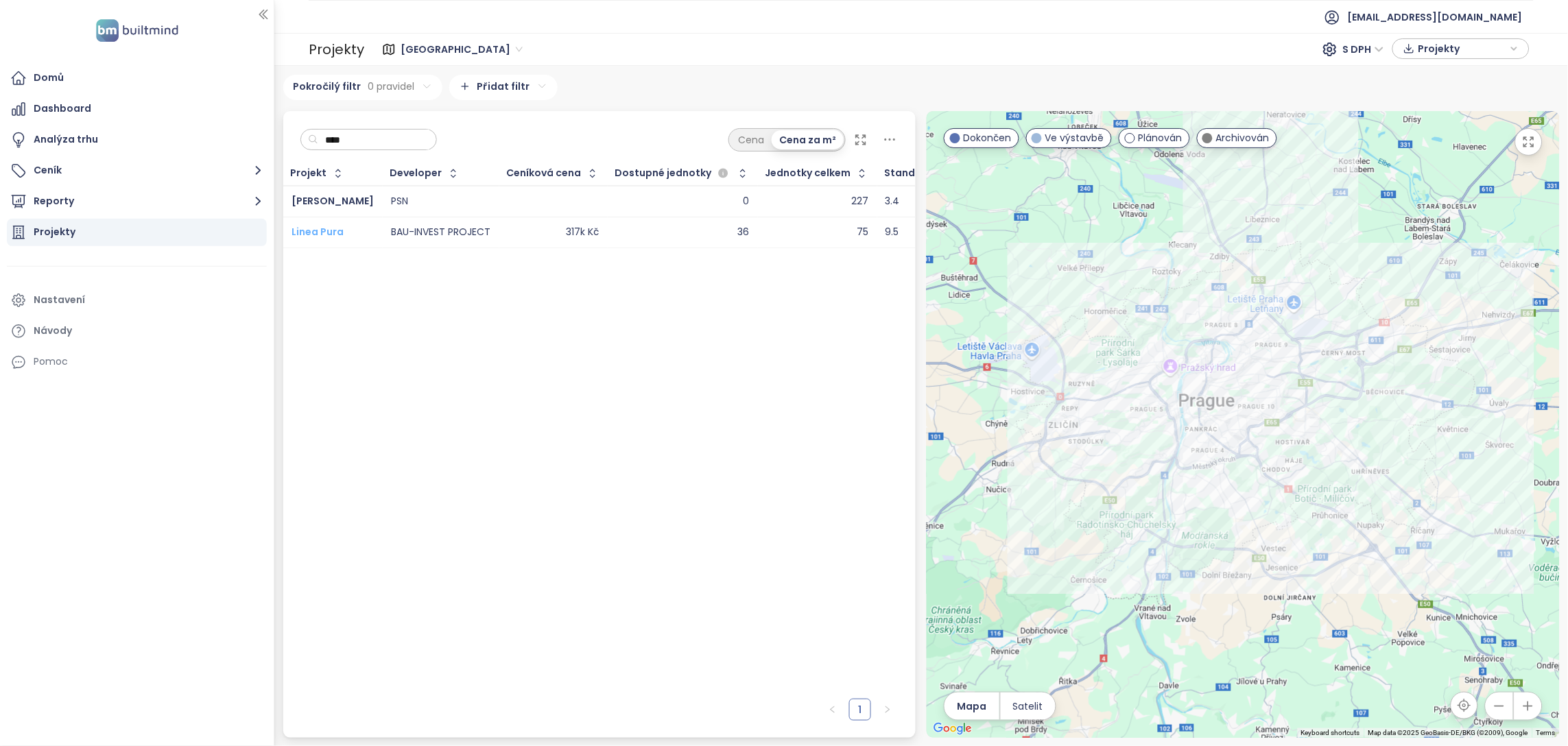
type input "****"
click at [315, 230] on span "Linea Pura" at bounding box center [317, 231] width 52 height 14
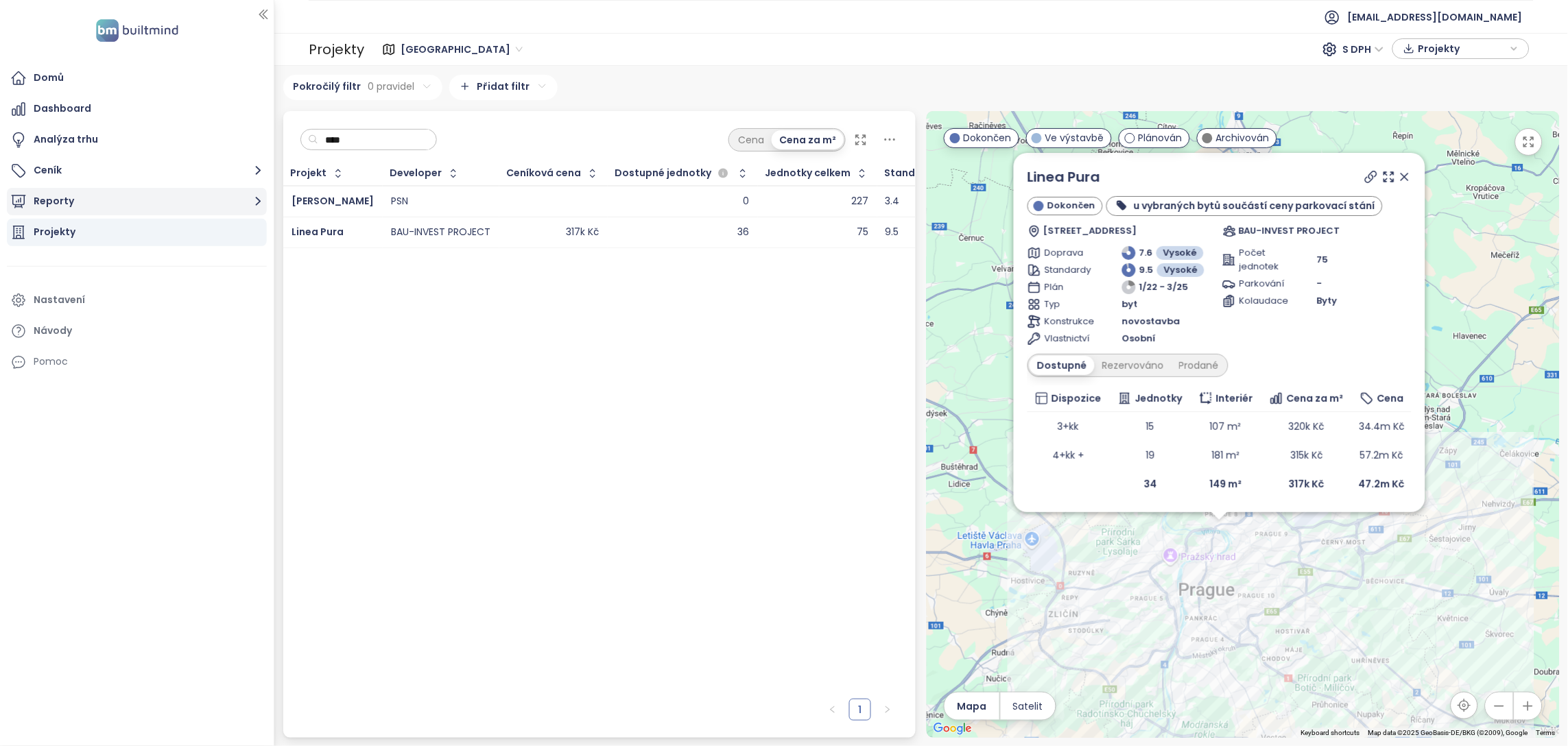
click at [79, 207] on button "Reporty" at bounding box center [136, 201] width 260 height 27
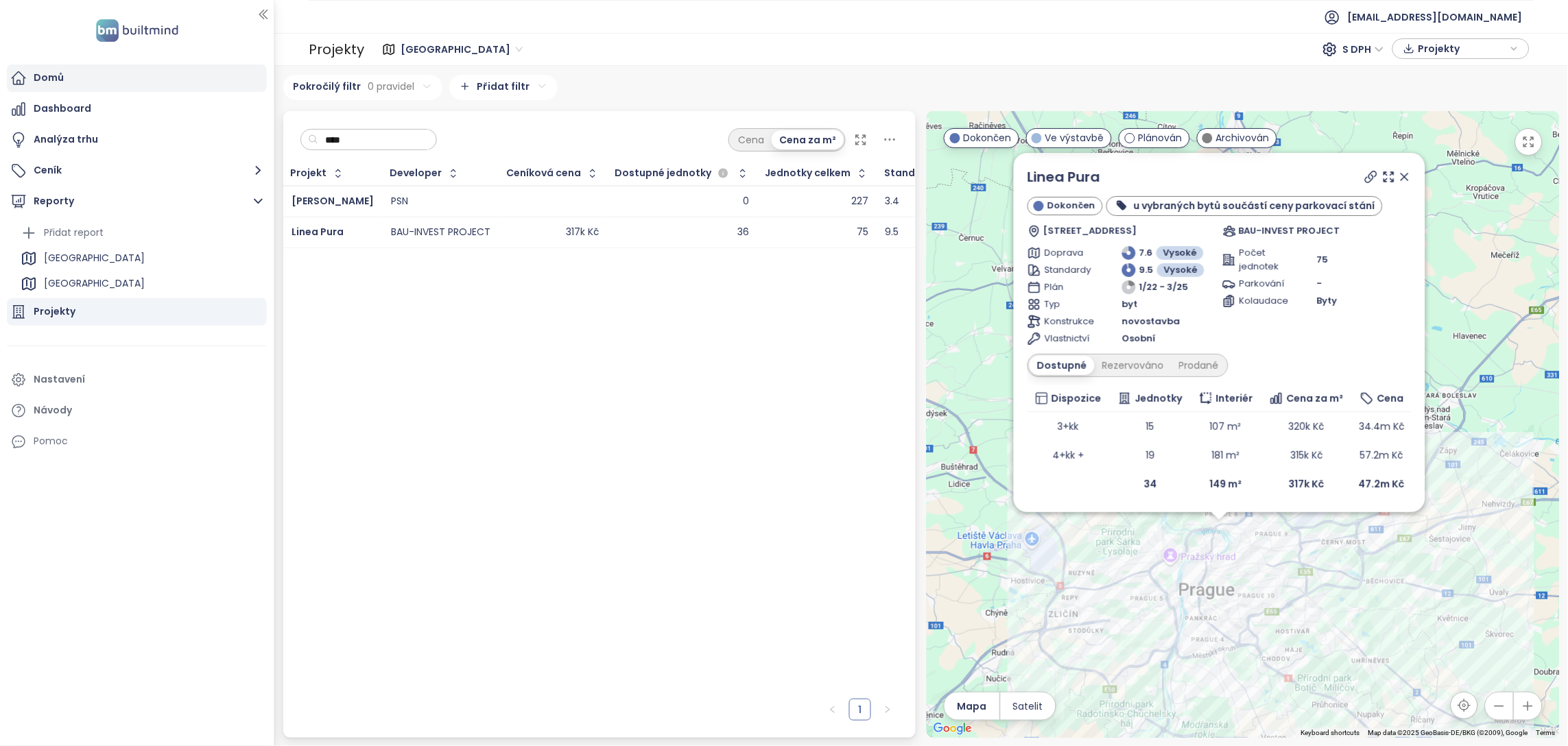
click at [72, 88] on div "Domů" at bounding box center [136, 78] width 260 height 27
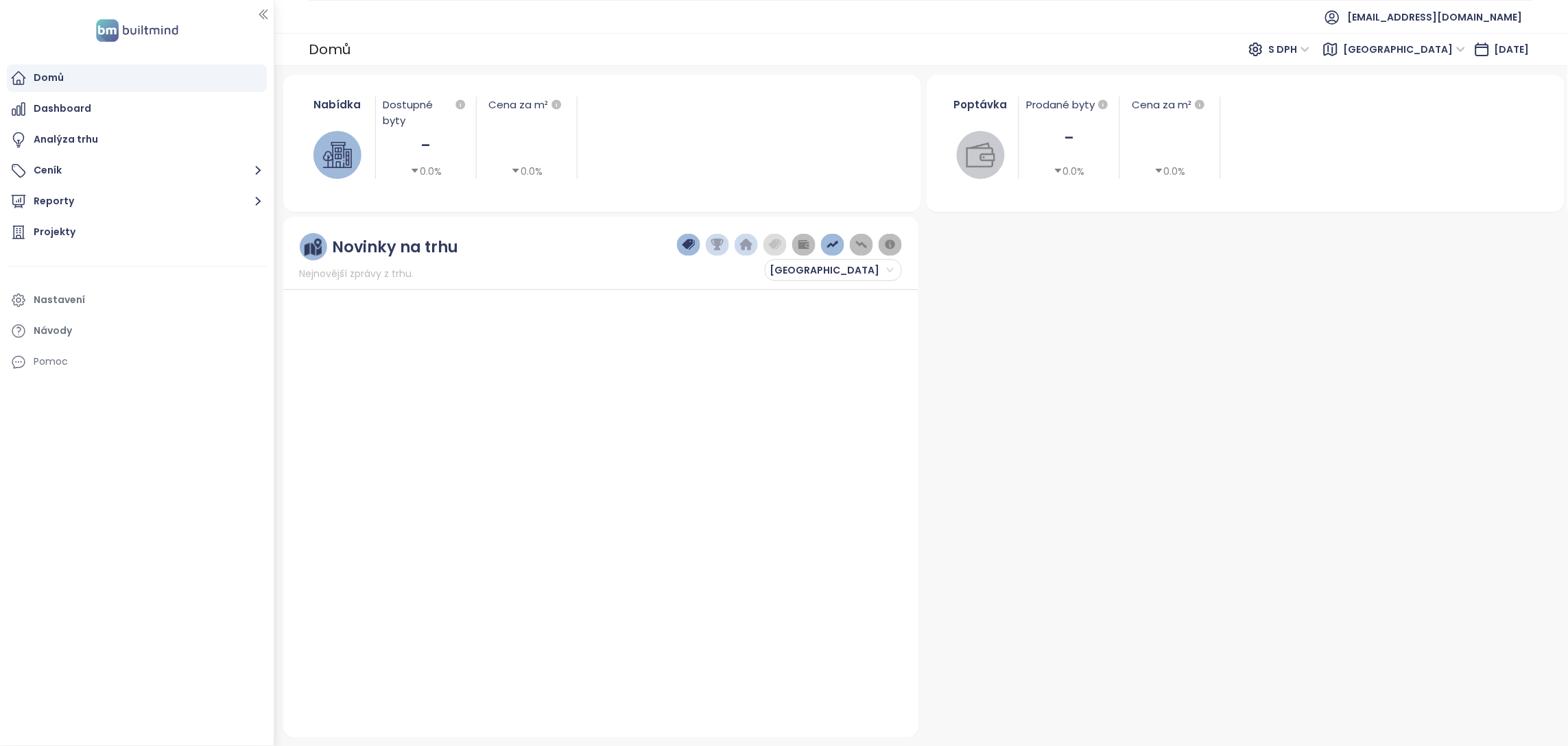
click at [136, 199] on button "Reporty" at bounding box center [136, 201] width 260 height 27
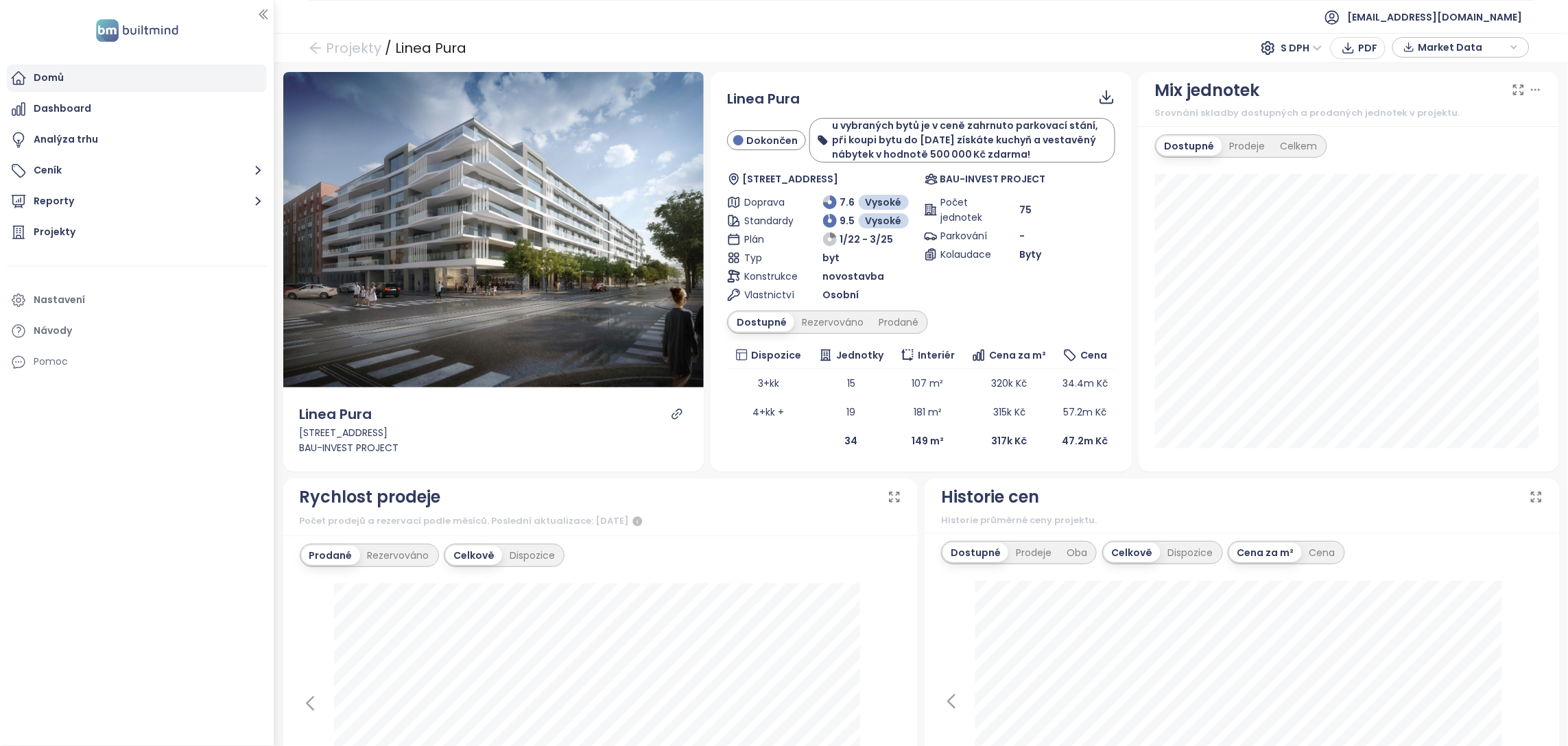
click at [51, 78] on div "Domů" at bounding box center [49, 78] width 31 height 17
